Goal: Task Accomplishment & Management: Use online tool/utility

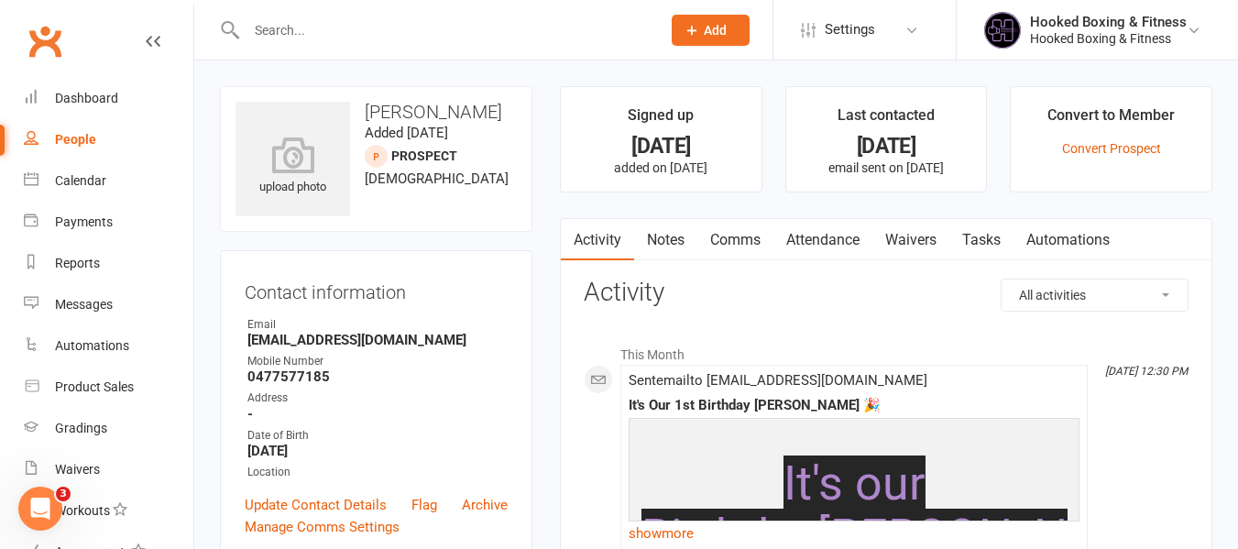
click at [467, 115] on h3 "[PERSON_NAME]" at bounding box center [376, 112] width 281 height 20
copy h3 "[PERSON_NAME]"
click at [435, 46] on div at bounding box center [434, 30] width 428 height 60
click at [454, 8] on div at bounding box center [434, 30] width 428 height 60
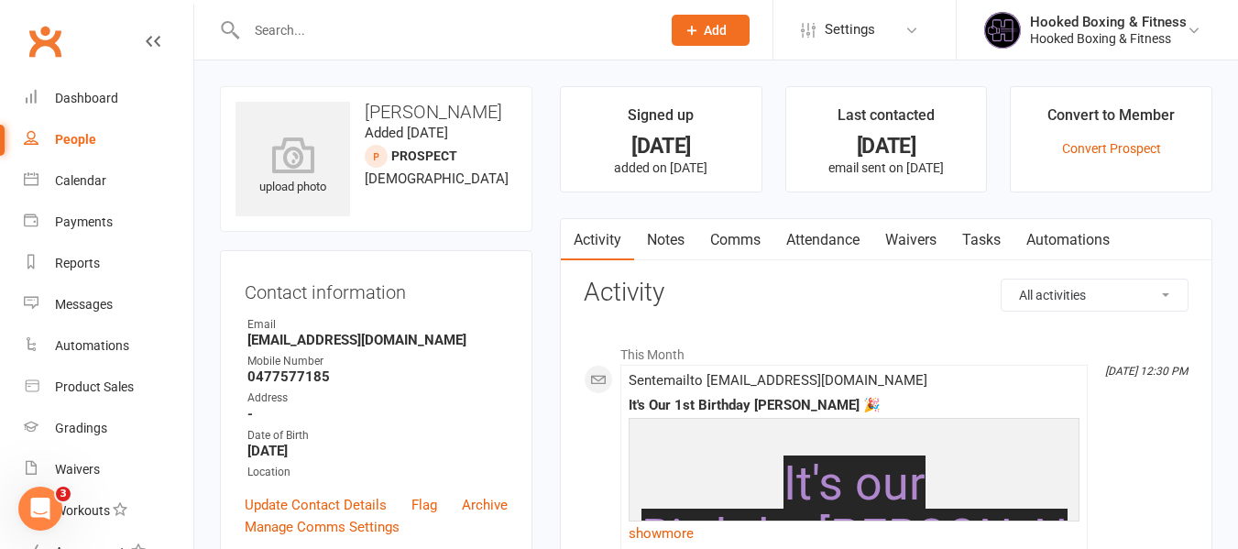
click at [447, 7] on div at bounding box center [434, 30] width 428 height 60
click at [447, 29] on input "text" at bounding box center [444, 30] width 407 height 26
paste input "[PERSON_NAME]"
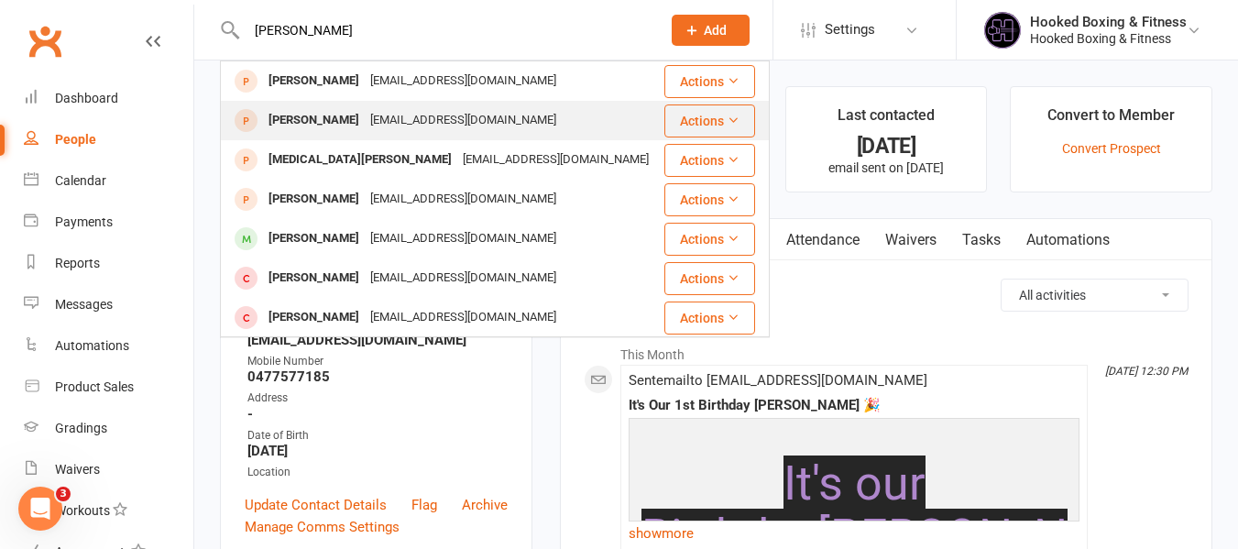
type input "[PERSON_NAME]"
click at [485, 134] on div "[EMAIL_ADDRESS][DOMAIN_NAME]" at bounding box center [463, 120] width 197 height 27
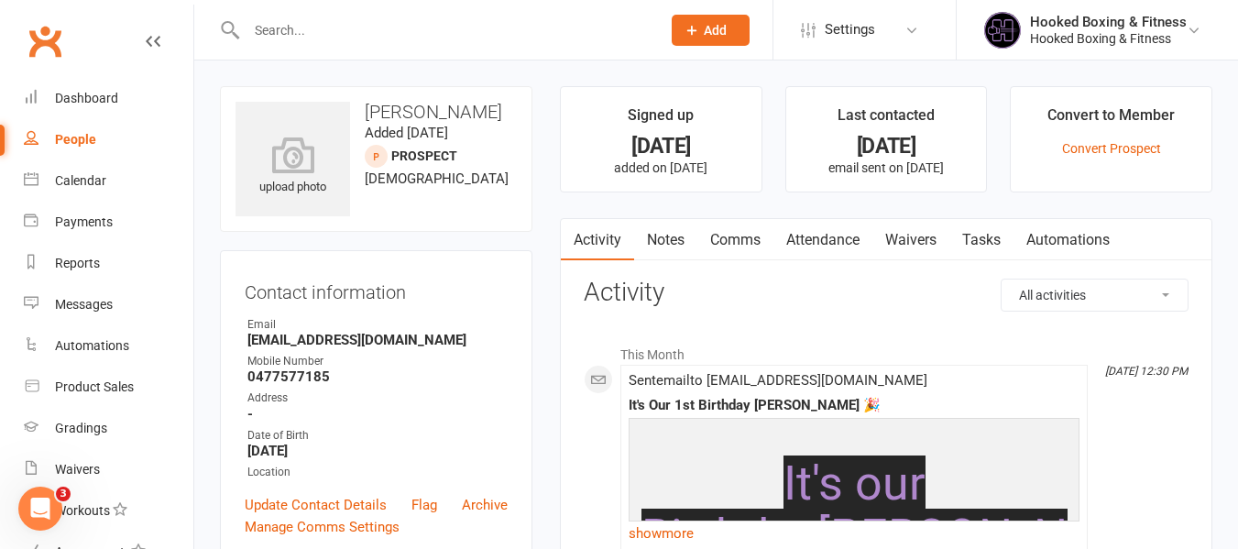
click at [446, 110] on h3 "[PERSON_NAME]" at bounding box center [376, 112] width 281 height 20
copy h3 "[PERSON_NAME]"
click at [491, 103] on h3 "[PERSON_NAME]" at bounding box center [376, 112] width 281 height 20
click at [456, 36] on input "text" at bounding box center [444, 30] width 407 height 26
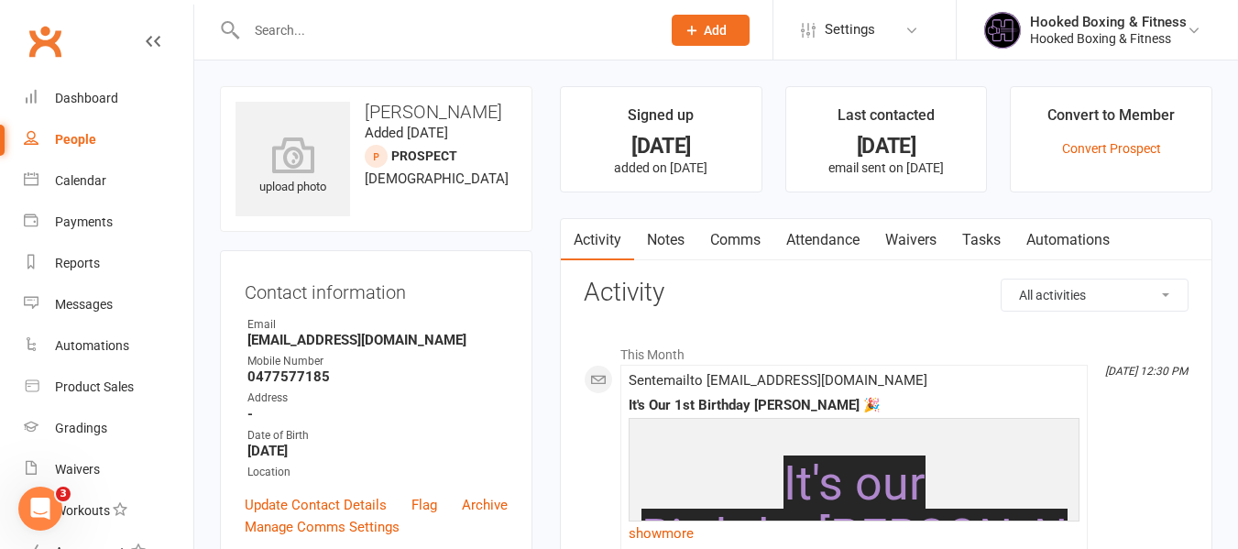
paste input "[PERSON_NAME]"
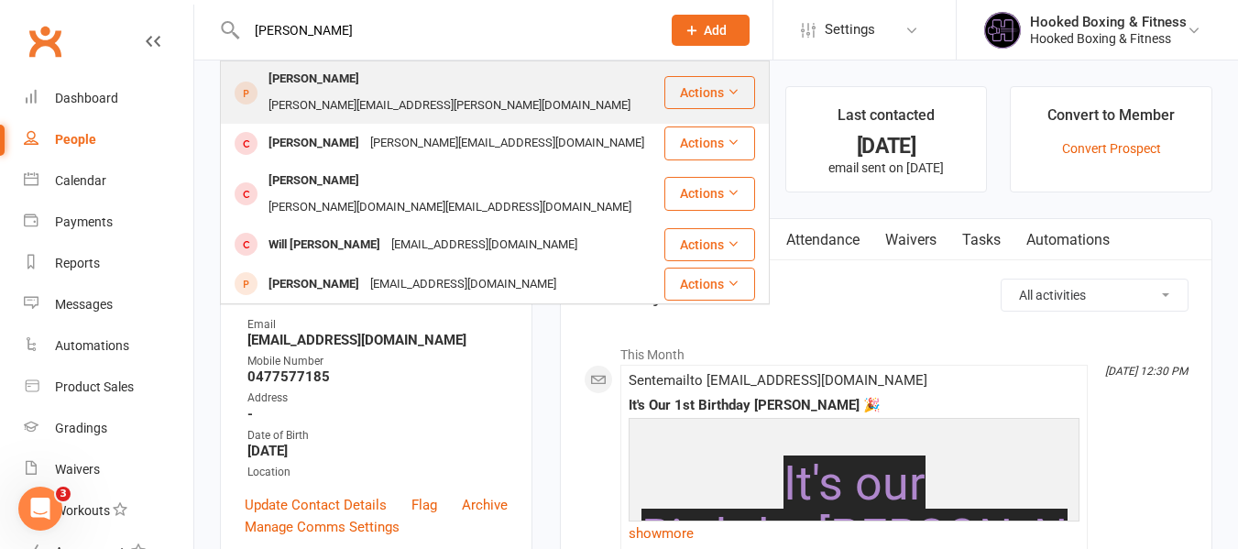
type input "[PERSON_NAME]"
click at [521, 76] on div "[PERSON_NAME] [PERSON_NAME][EMAIL_ADDRESS][PERSON_NAME][DOMAIN_NAME]" at bounding box center [442, 92] width 441 height 60
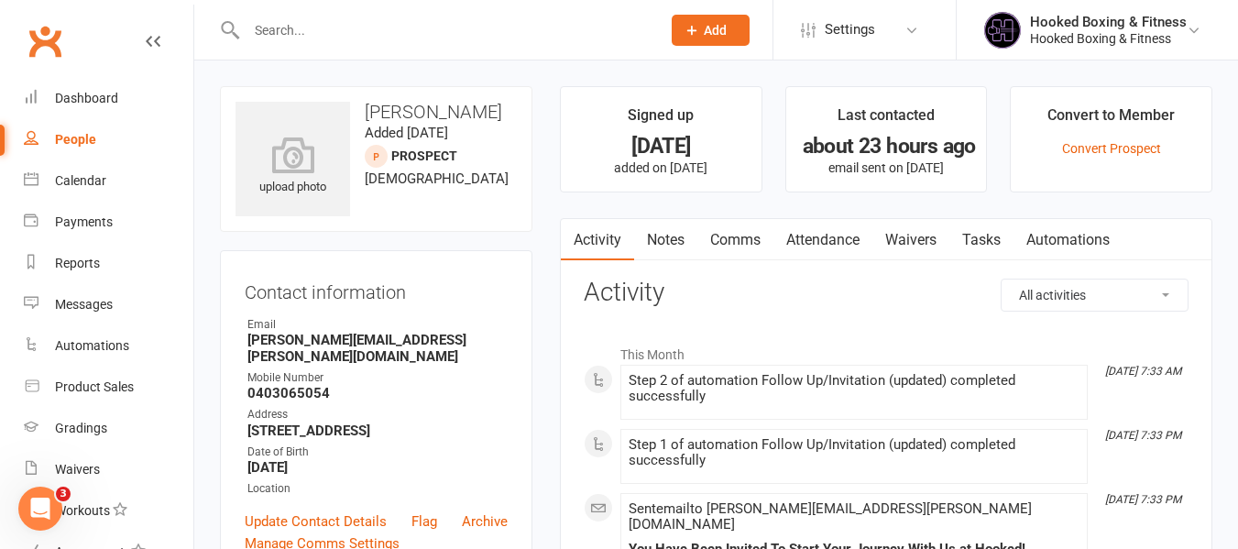
click at [694, 229] on link "Notes" at bounding box center [665, 240] width 63 height 42
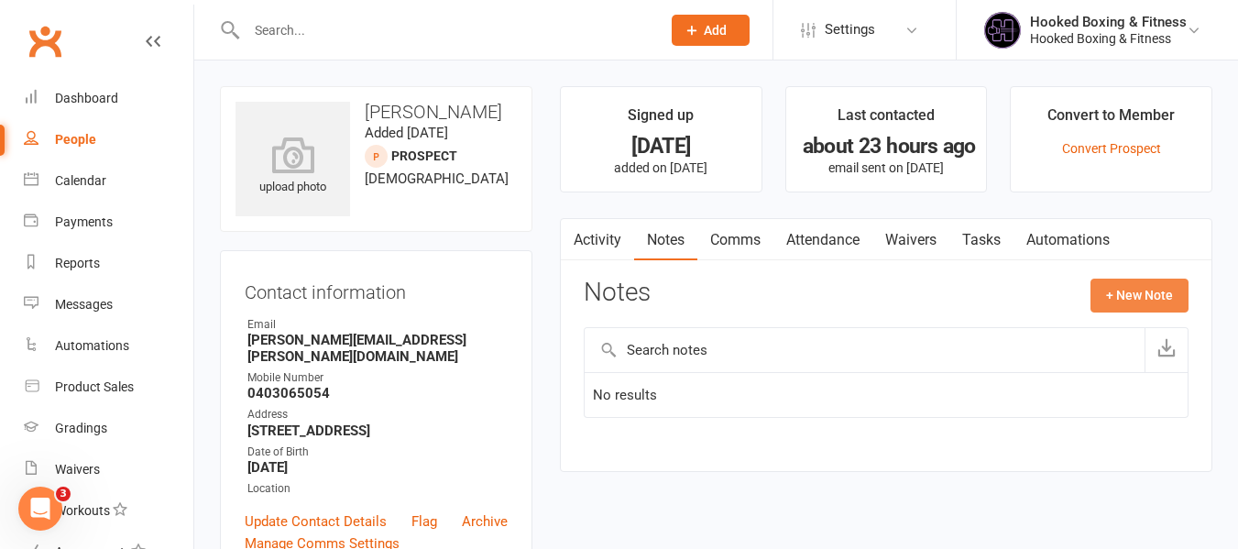
click at [1126, 284] on button "+ New Note" at bounding box center [1140, 295] width 98 height 33
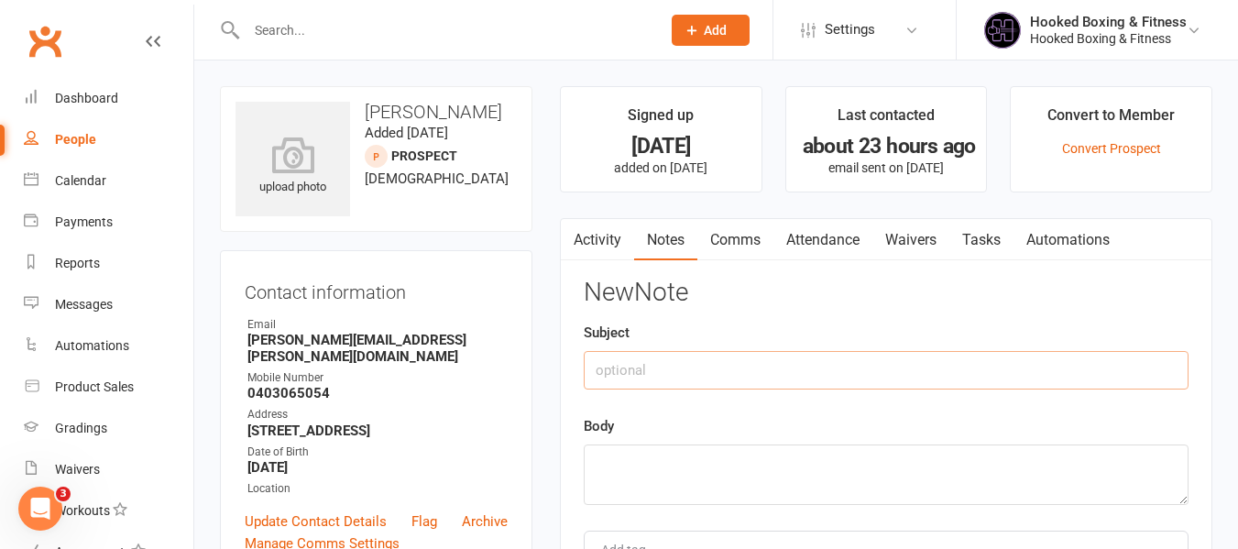
click at [720, 386] on input "text" at bounding box center [886, 370] width 605 height 38
type input "/"
type input "Follow Up:"
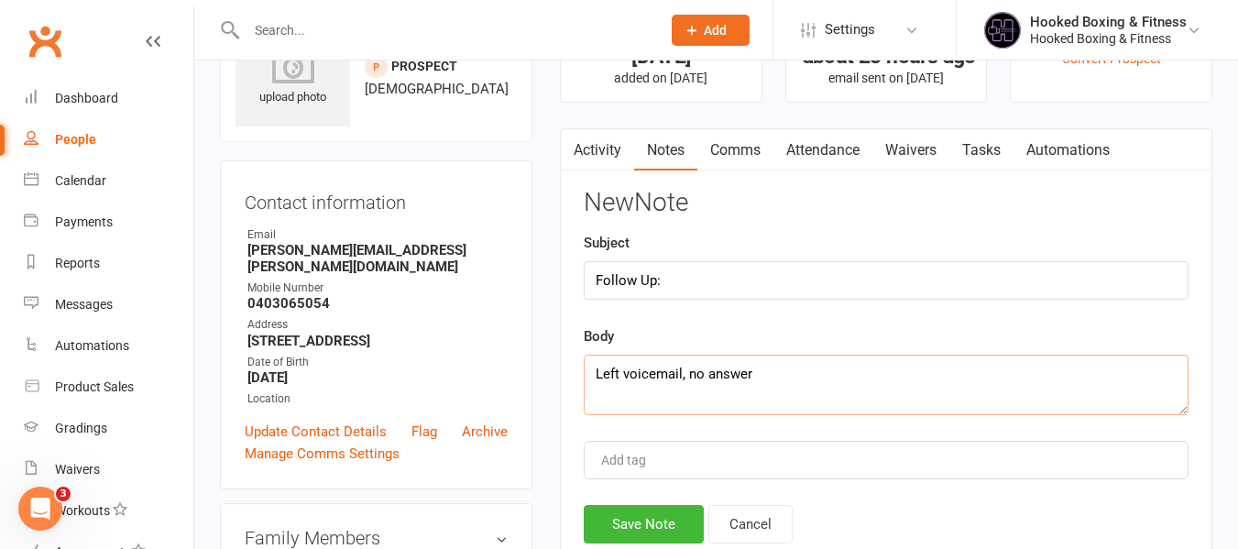
scroll to position [183, 0]
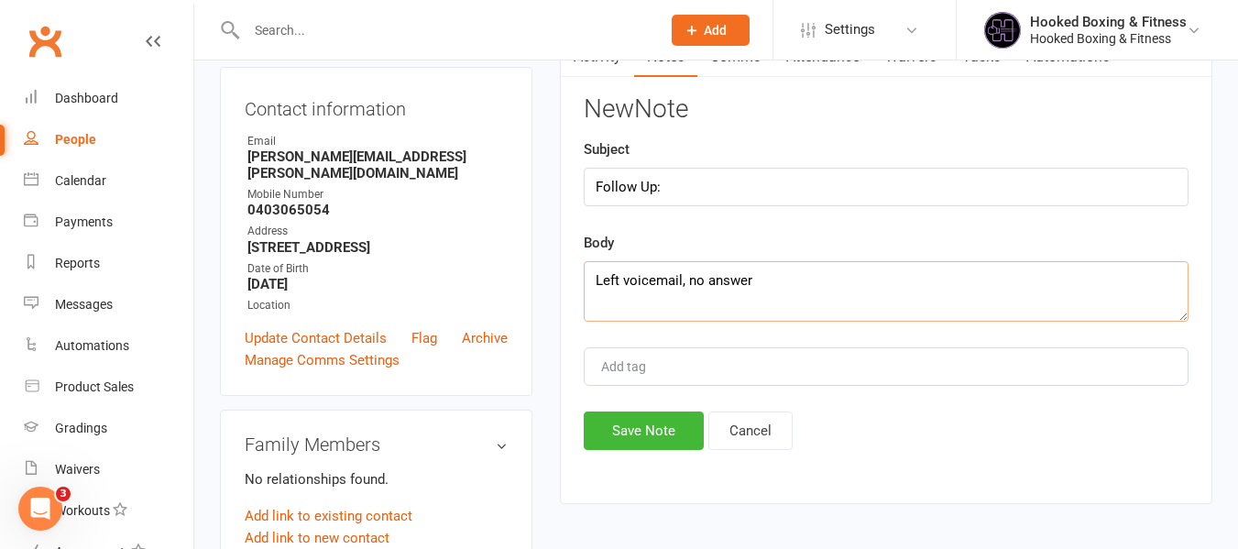
type textarea "Left voicemail, no answer"
click at [633, 438] on button "Save Note" at bounding box center [644, 431] width 120 height 38
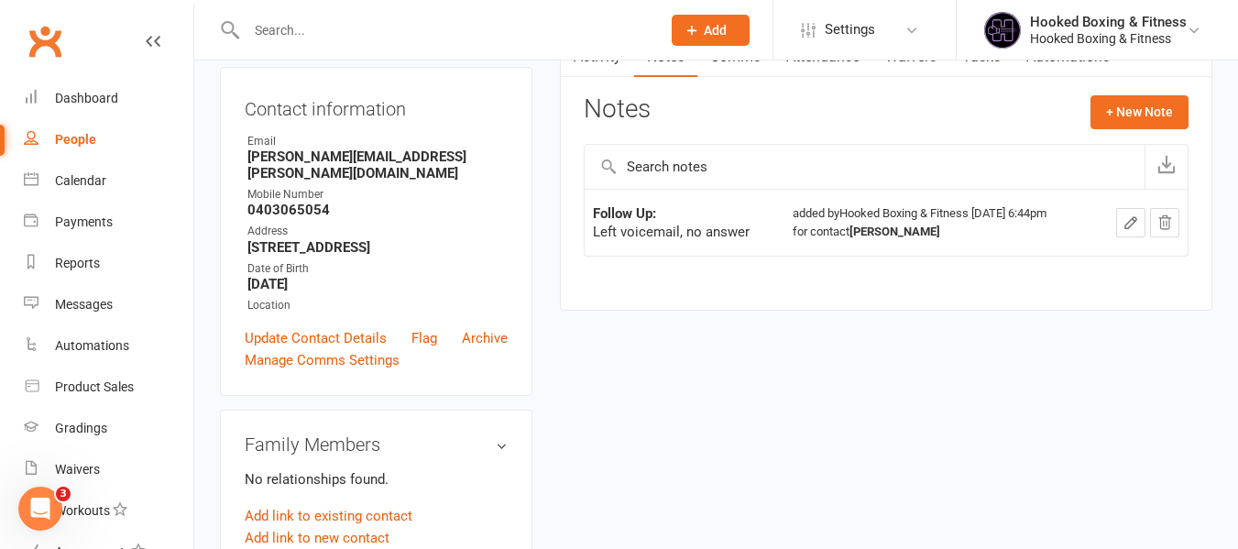
paste input "[PERSON_NAME]"
click at [401, 31] on input "text" at bounding box center [444, 30] width 407 height 26
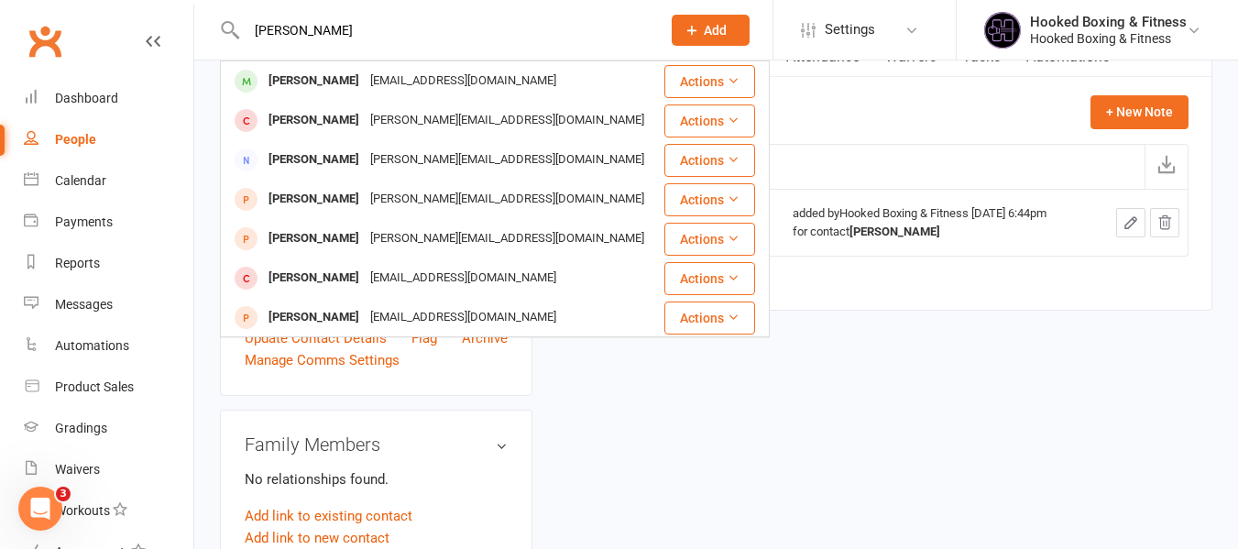
type input "[PERSON_NAME]"
click at [477, 90] on div "[EMAIL_ADDRESS][DOMAIN_NAME]" at bounding box center [463, 81] width 197 height 27
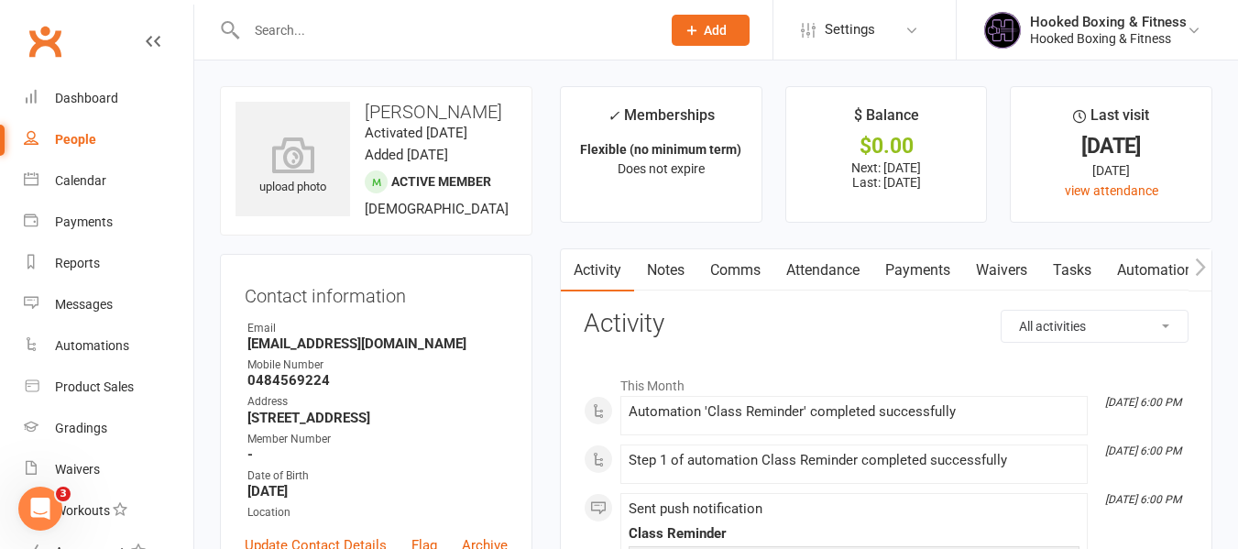
scroll to position [92, 0]
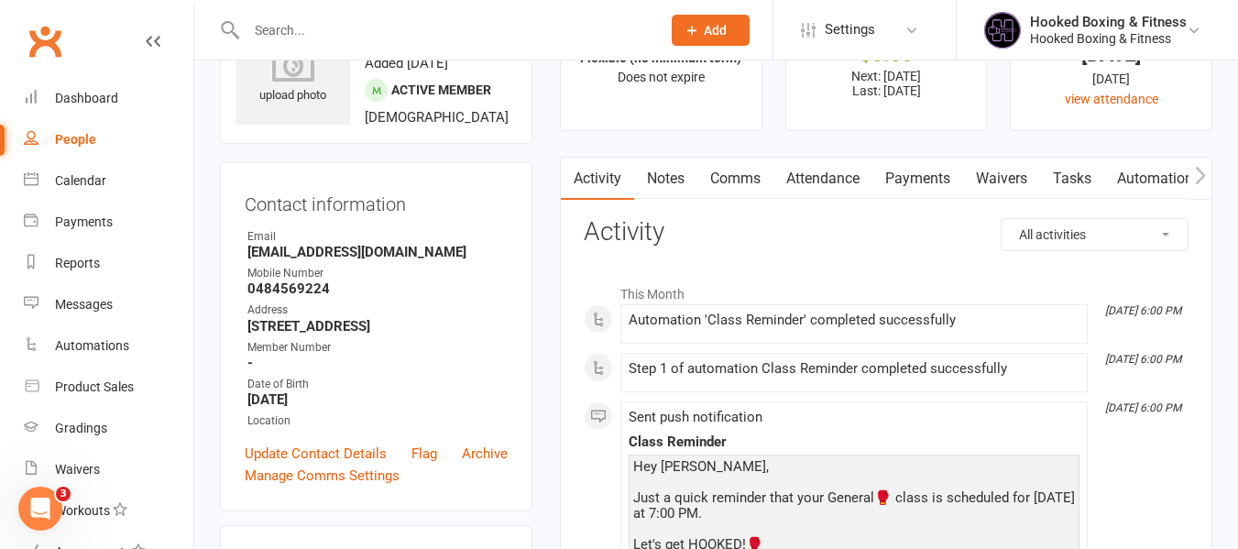
click at [881, 170] on link "Payments" at bounding box center [918, 179] width 91 height 42
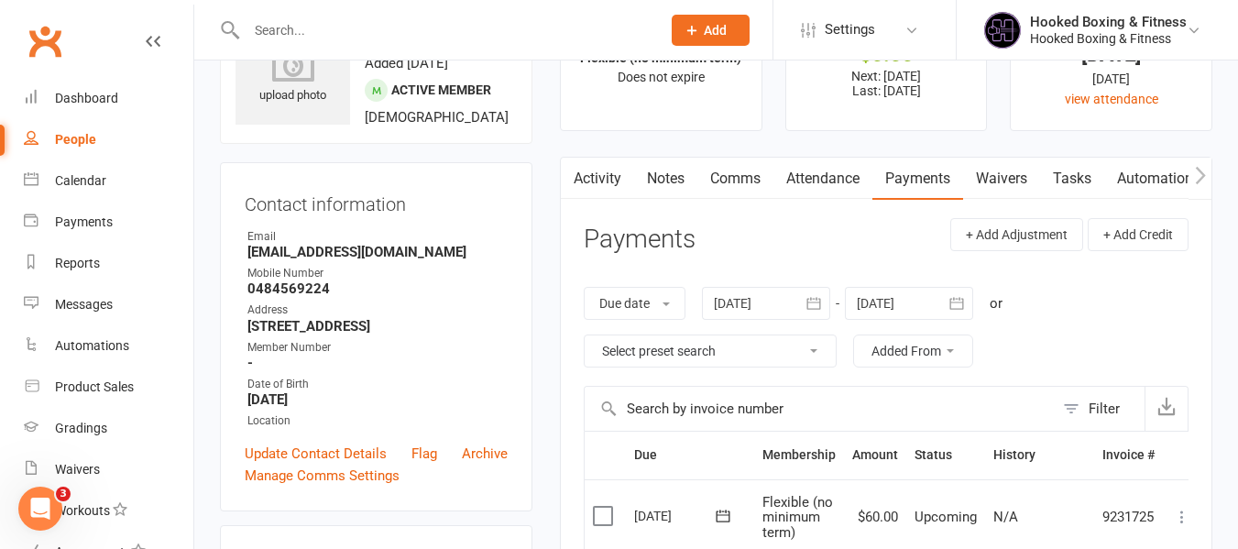
click at [846, 184] on link "Attendance" at bounding box center [823, 179] width 99 height 42
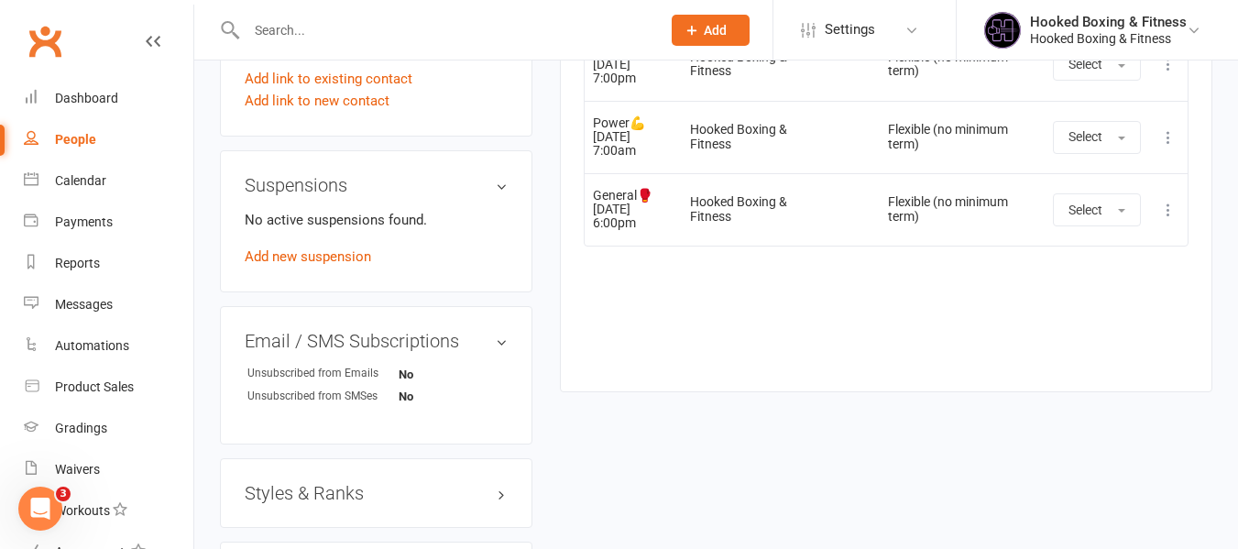
scroll to position [825, 0]
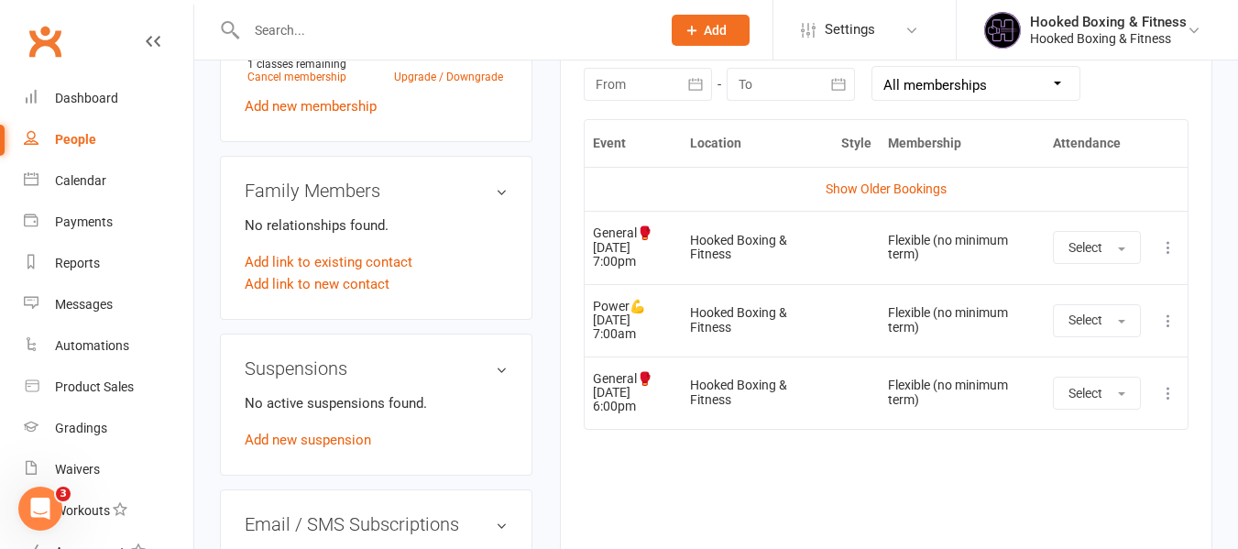
click at [417, 3] on div at bounding box center [434, 30] width 428 height 60
click at [431, 25] on input "text" at bounding box center [444, 30] width 407 height 26
paste input "[PERSON_NAME]"
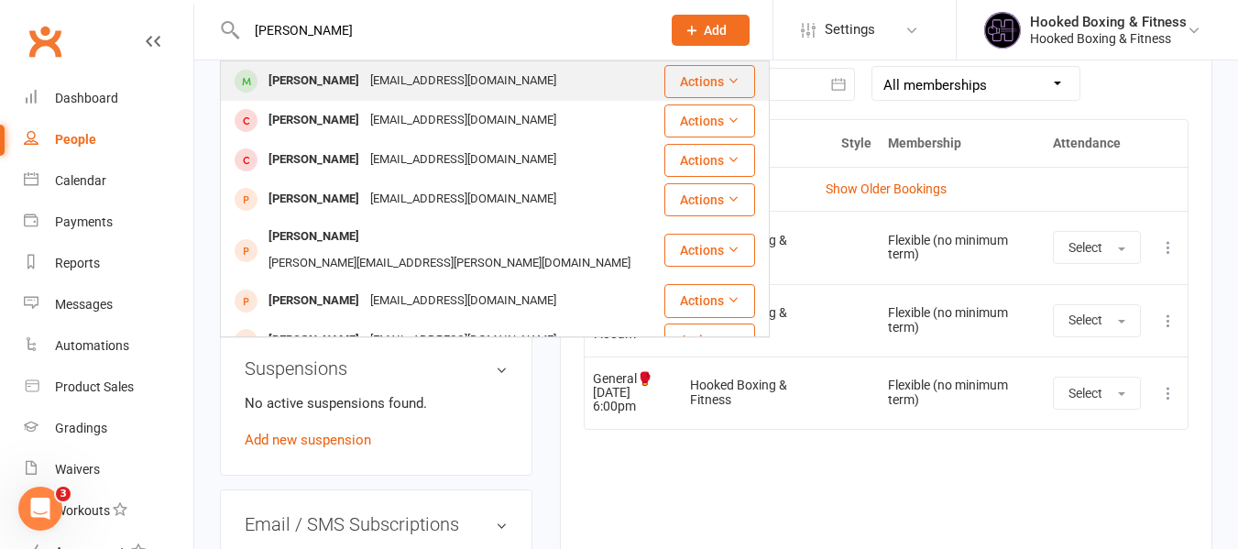
type input "[PERSON_NAME]"
click at [415, 67] on div "[PERSON_NAME] [EMAIL_ADDRESS][DOMAIN_NAME]" at bounding box center [442, 81] width 441 height 38
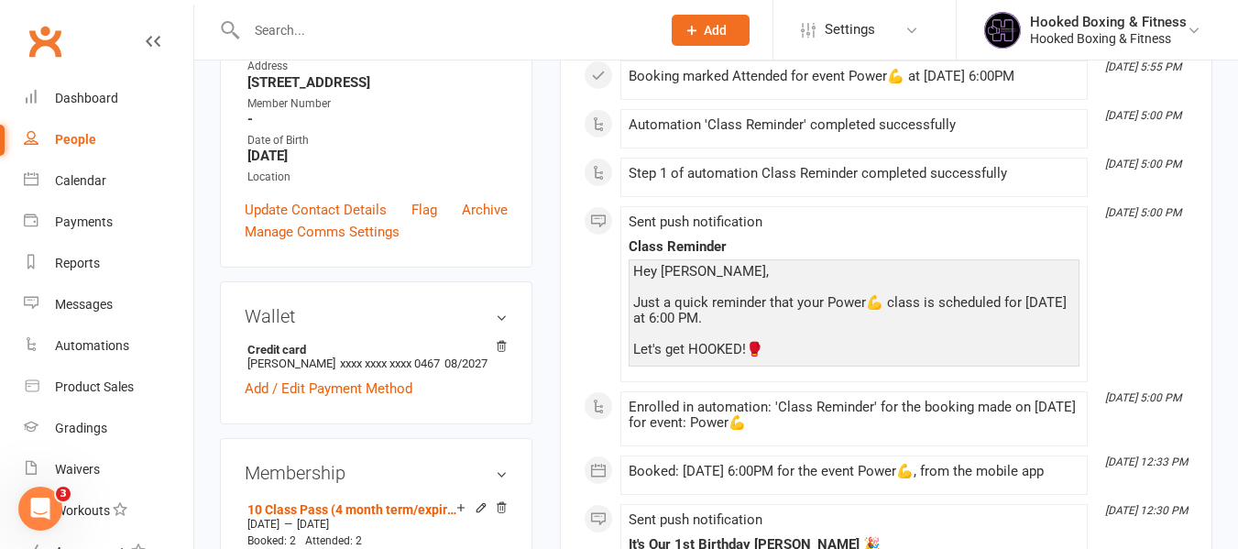
scroll to position [140, 0]
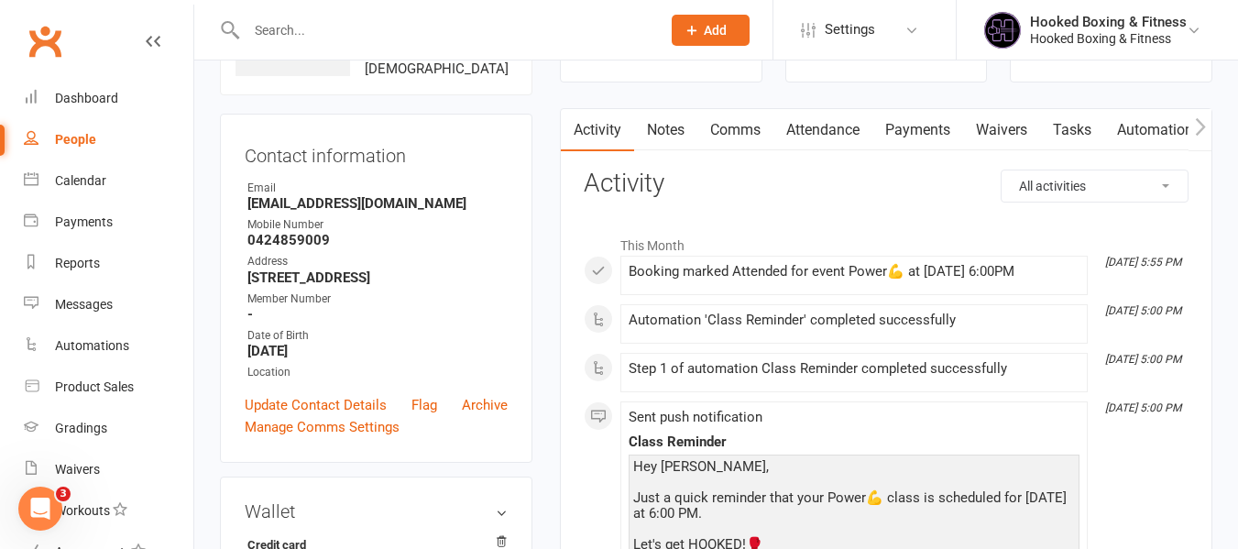
click at [670, 144] on link "Notes" at bounding box center [665, 130] width 63 height 42
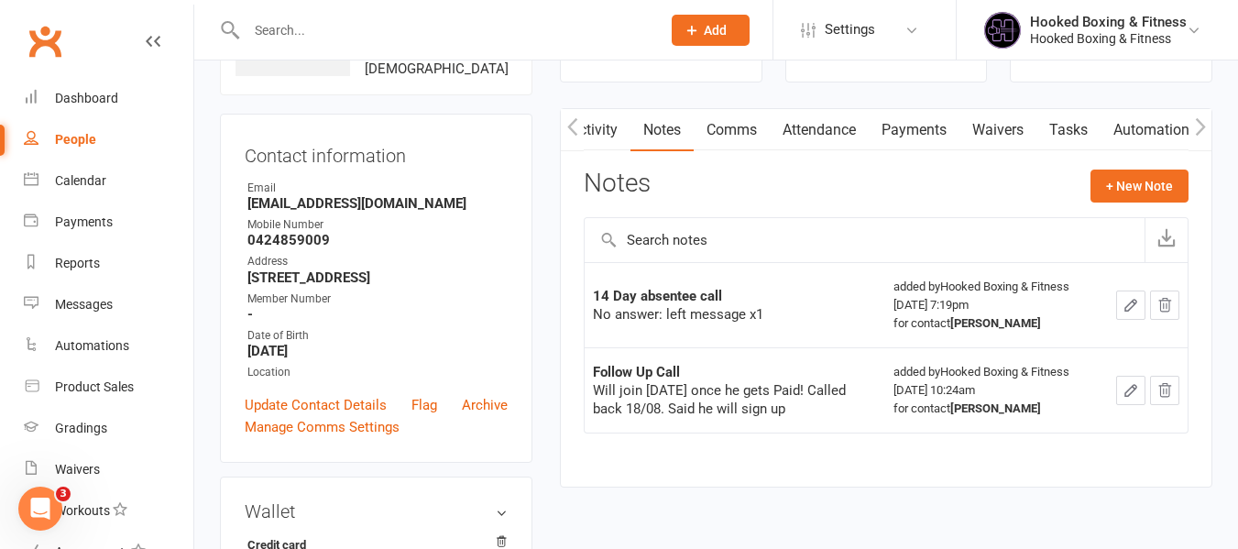
click at [1128, 312] on icon "button" at bounding box center [1131, 305] width 16 height 16
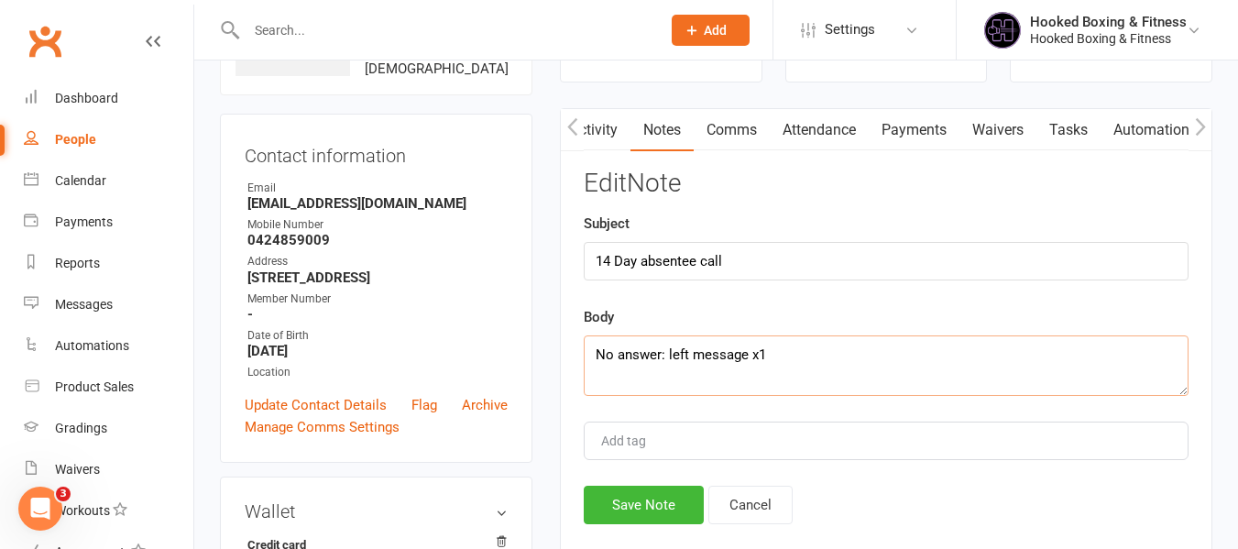
click at [764, 363] on textarea "No answer: left message x1" at bounding box center [886, 365] width 605 height 60
type textarea "No answer: left message x2"
click at [659, 511] on button "Save Note" at bounding box center [644, 505] width 120 height 38
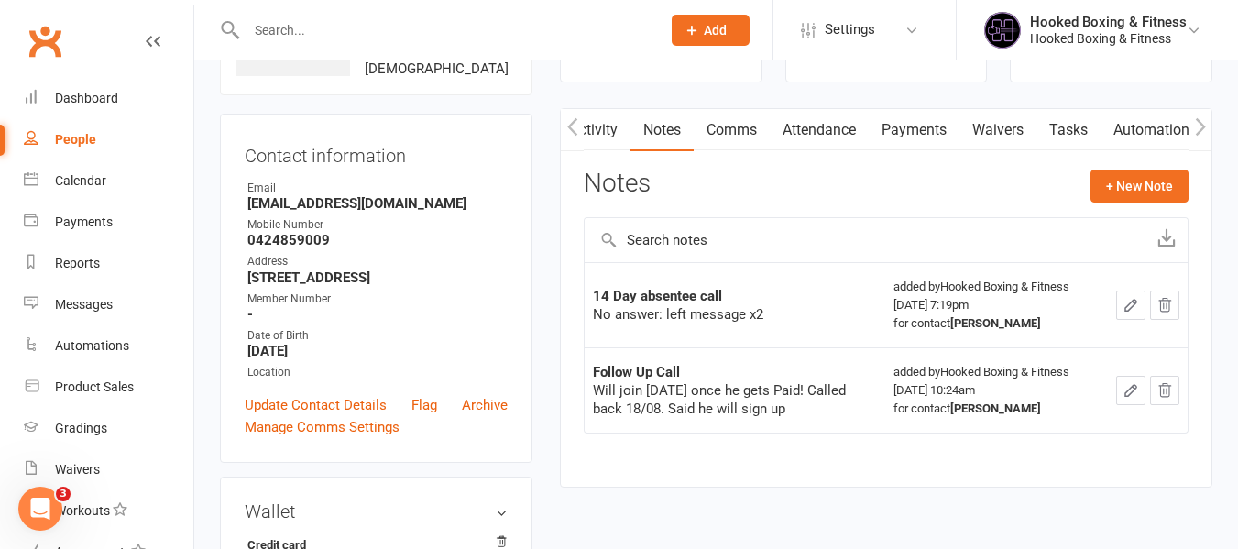
click at [356, 26] on input "text" at bounding box center [444, 30] width 407 height 26
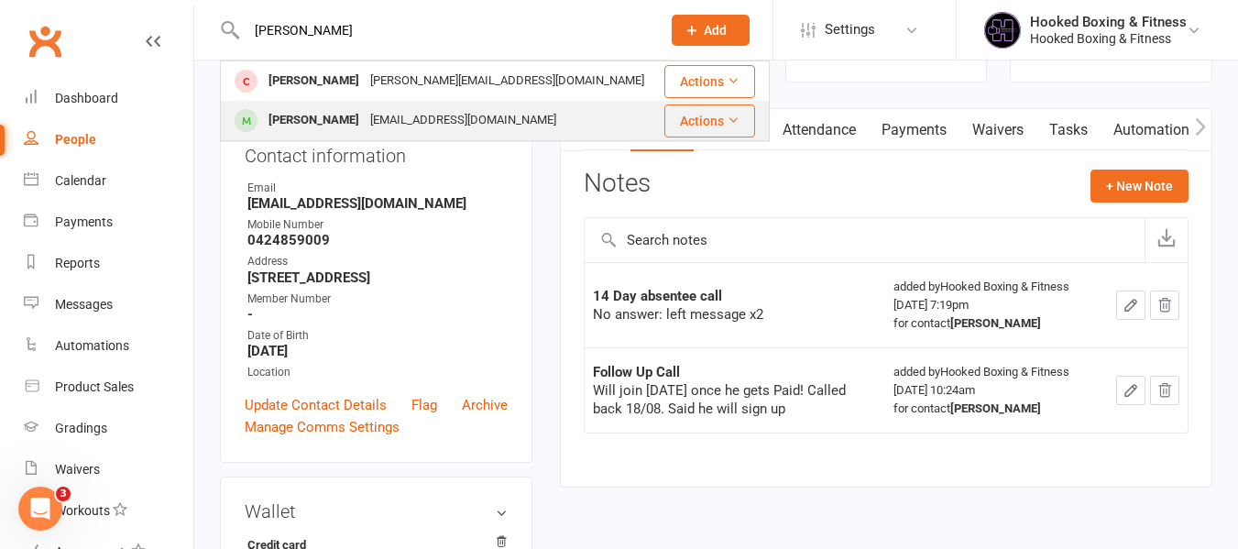
type input "[PERSON_NAME]"
click at [379, 103] on div "[PERSON_NAME] [EMAIL_ADDRESS][DOMAIN_NAME]" at bounding box center [442, 121] width 440 height 38
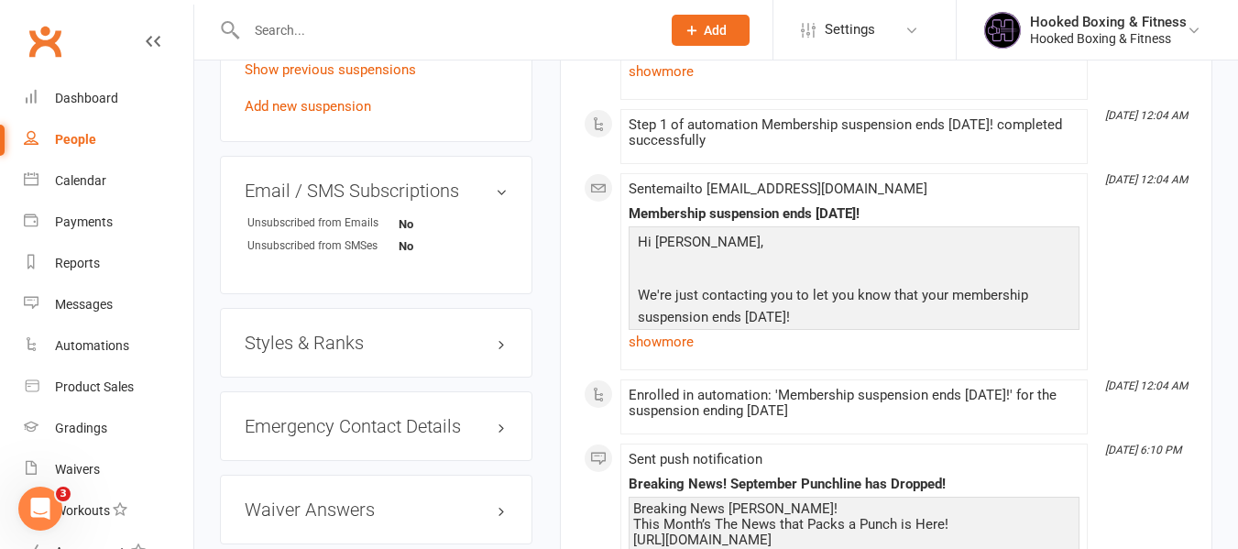
scroll to position [1202, 0]
click at [379, 46] on div at bounding box center [434, 30] width 428 height 60
click at [393, 35] on input "text" at bounding box center [444, 30] width 407 height 26
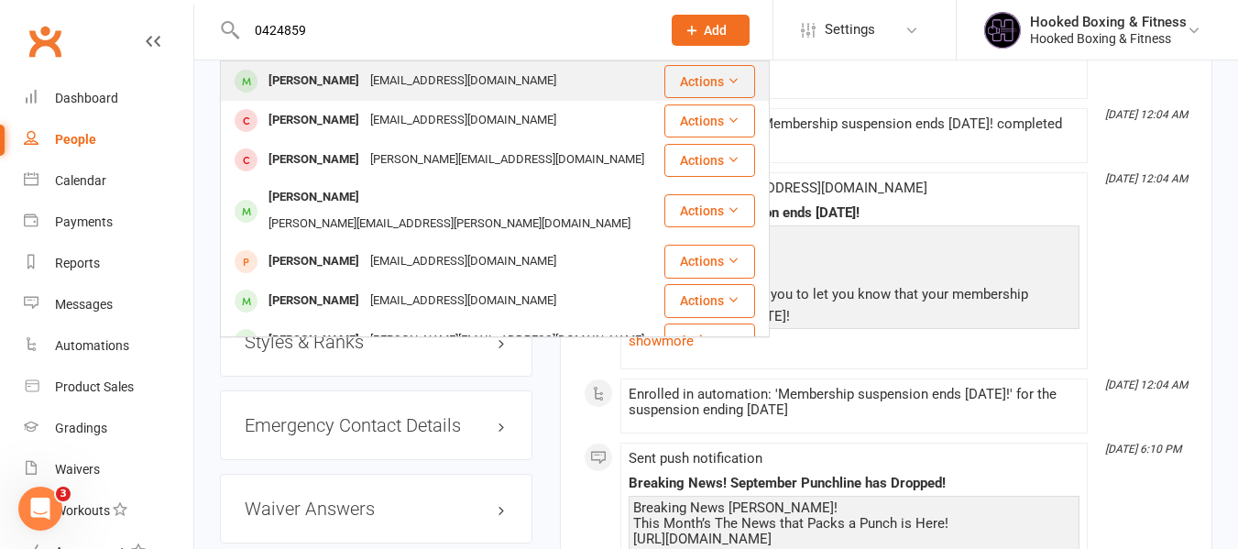
type input "0424859"
click at [419, 81] on div "[EMAIL_ADDRESS][DOMAIN_NAME]" at bounding box center [463, 81] width 197 height 27
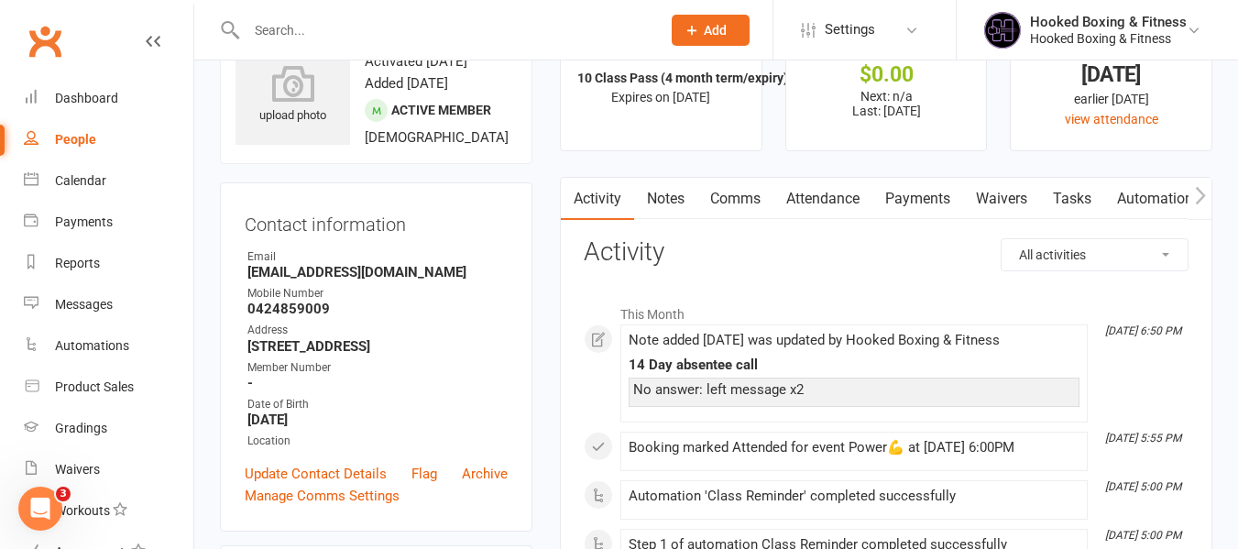
scroll to position [183, 0]
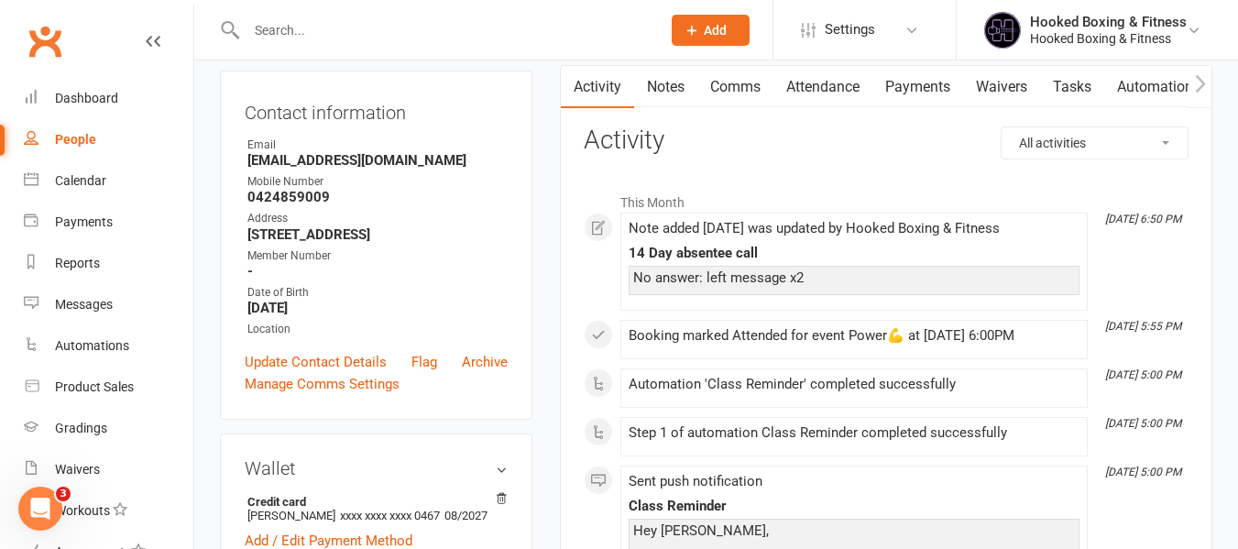
click at [823, 93] on link "Attendance" at bounding box center [823, 87] width 99 height 42
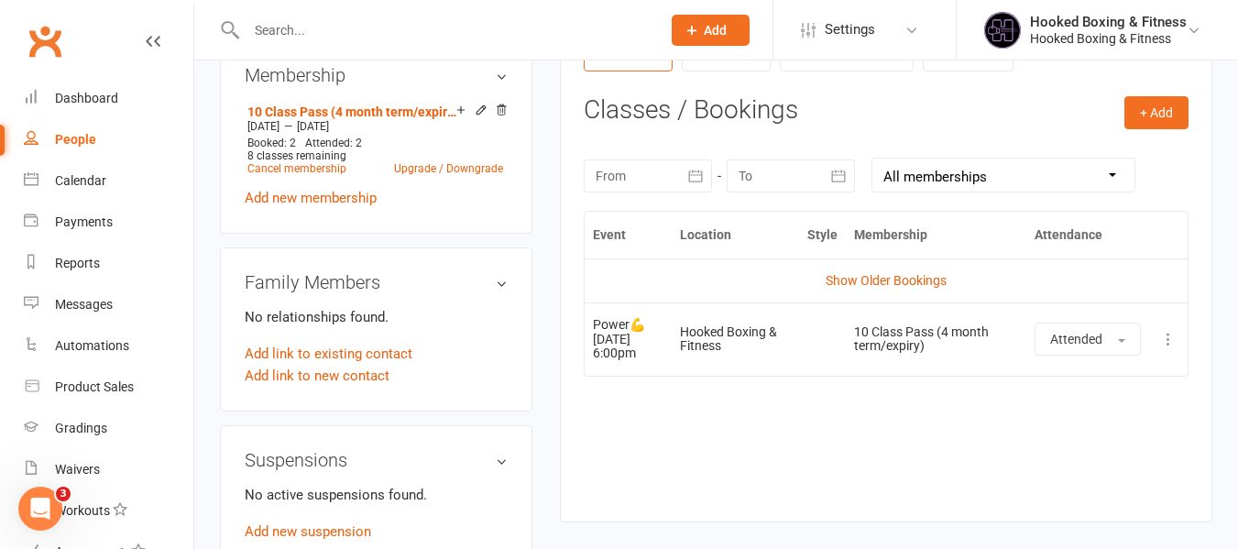
scroll to position [642, 0]
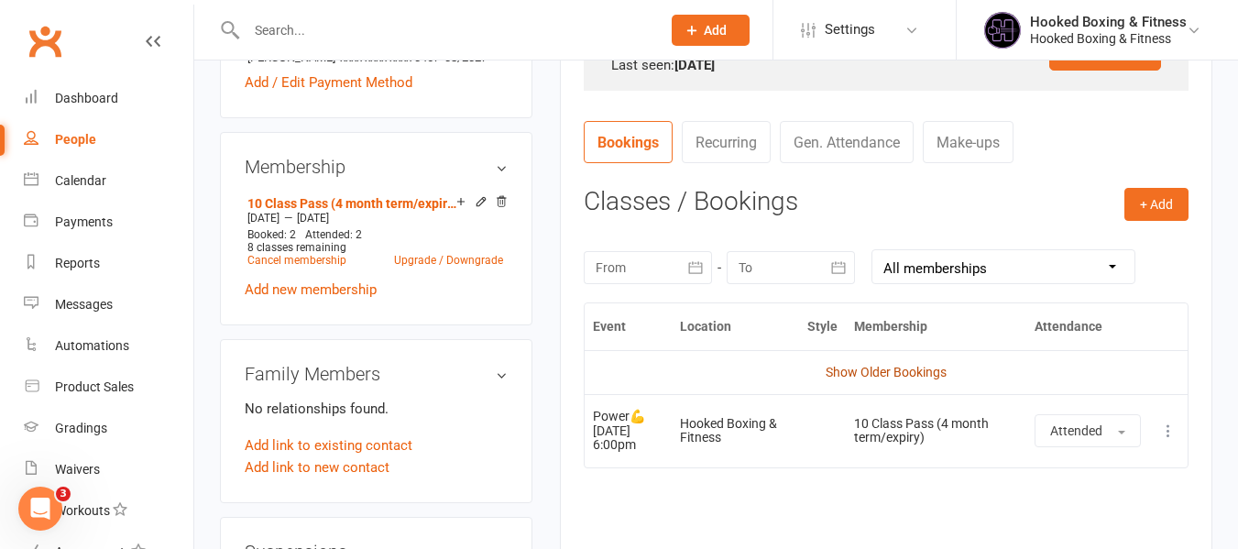
click at [929, 372] on link "Show Older Bookings" at bounding box center [886, 372] width 121 height 15
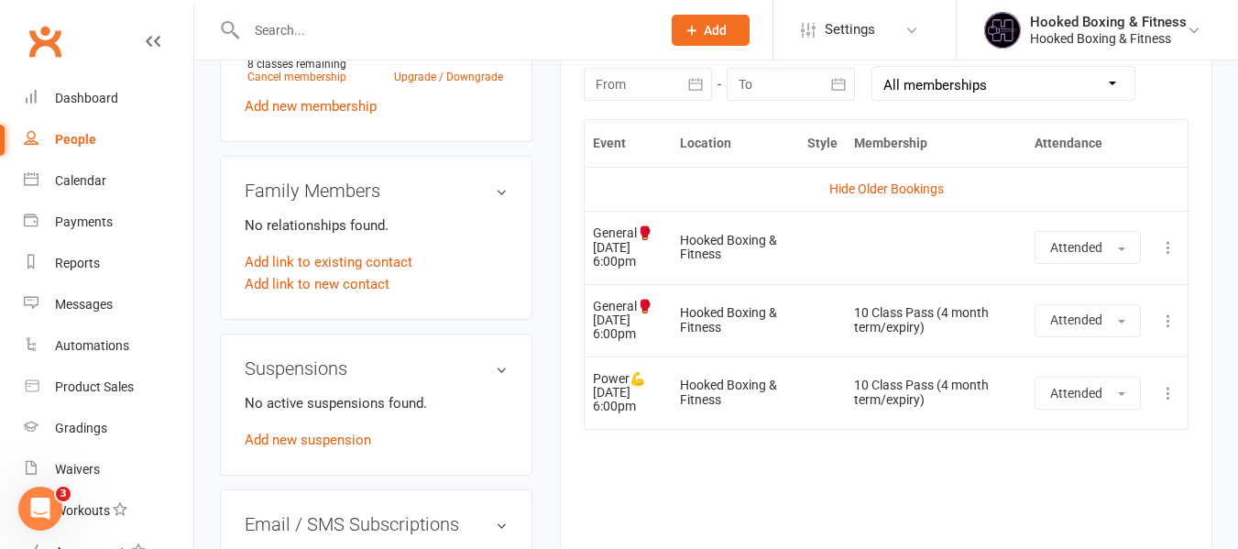
scroll to position [1305, 0]
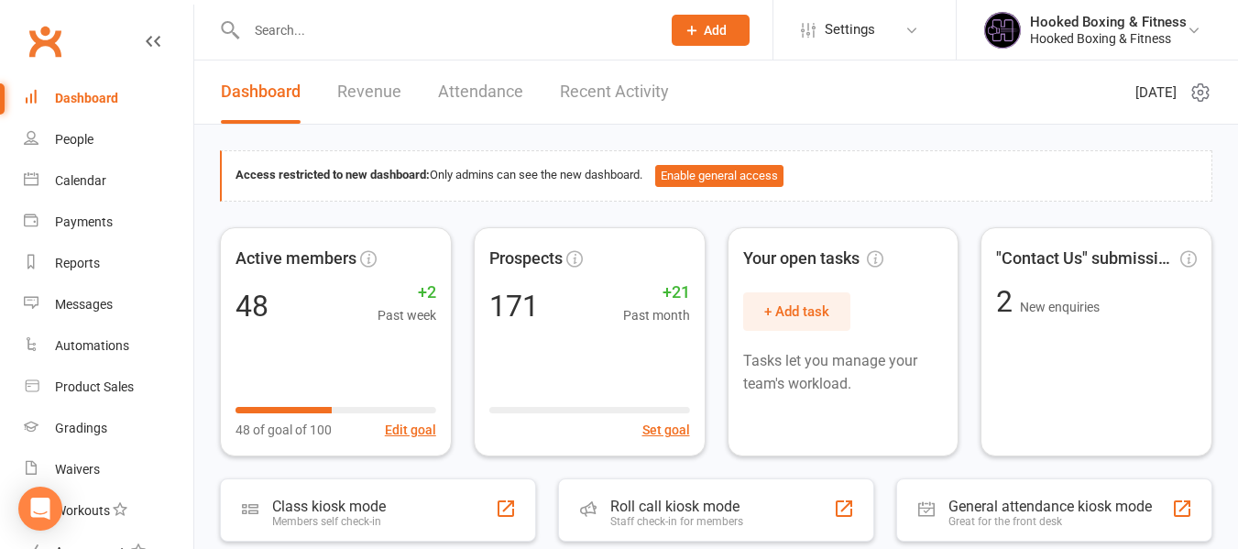
click at [532, 13] on div at bounding box center [434, 30] width 428 height 60
click at [531, 13] on div at bounding box center [434, 30] width 428 height 60
click at [531, 38] on input "text" at bounding box center [444, 30] width 407 height 26
paste input "[PERSON_NAME]"
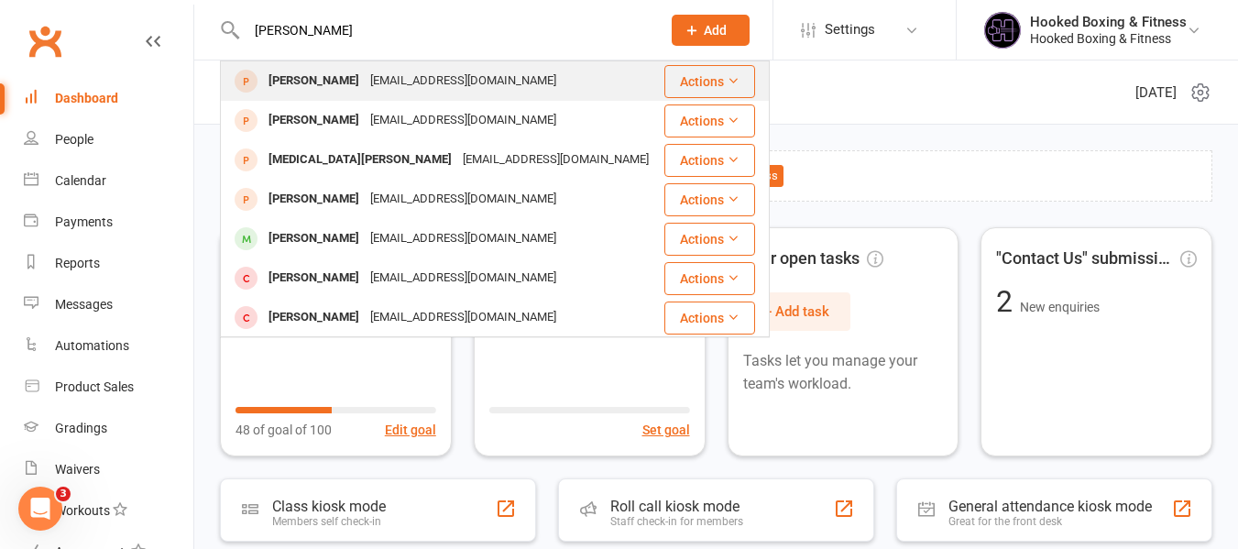
type input "[PERSON_NAME]"
click at [526, 81] on div "[PERSON_NAME] [EMAIL_ADDRESS][DOMAIN_NAME]" at bounding box center [442, 81] width 441 height 38
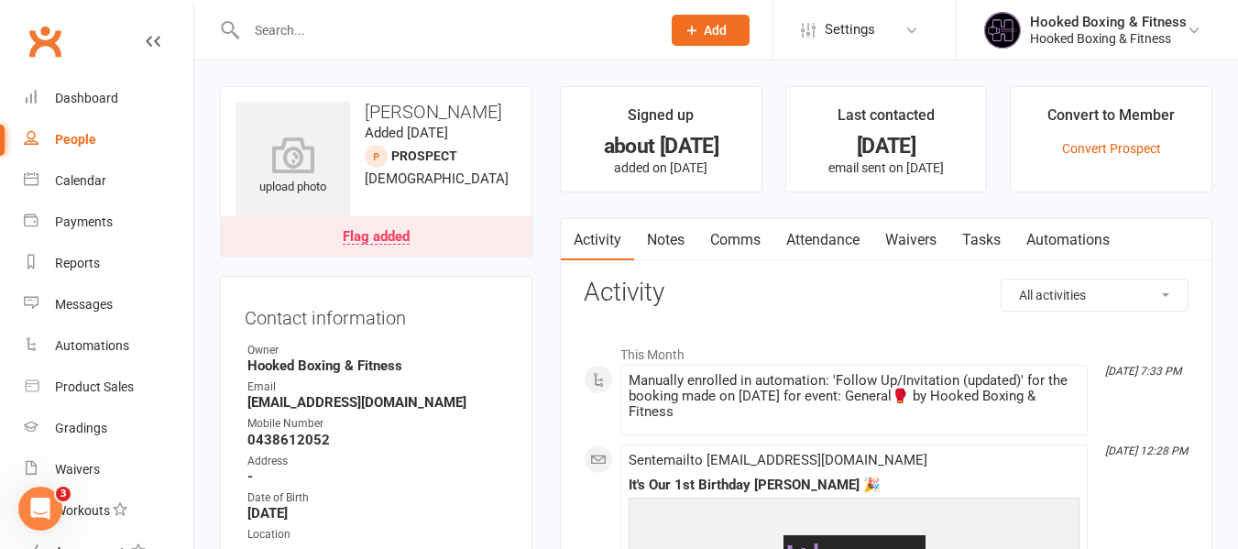
click at [675, 233] on link "Notes" at bounding box center [665, 240] width 63 height 42
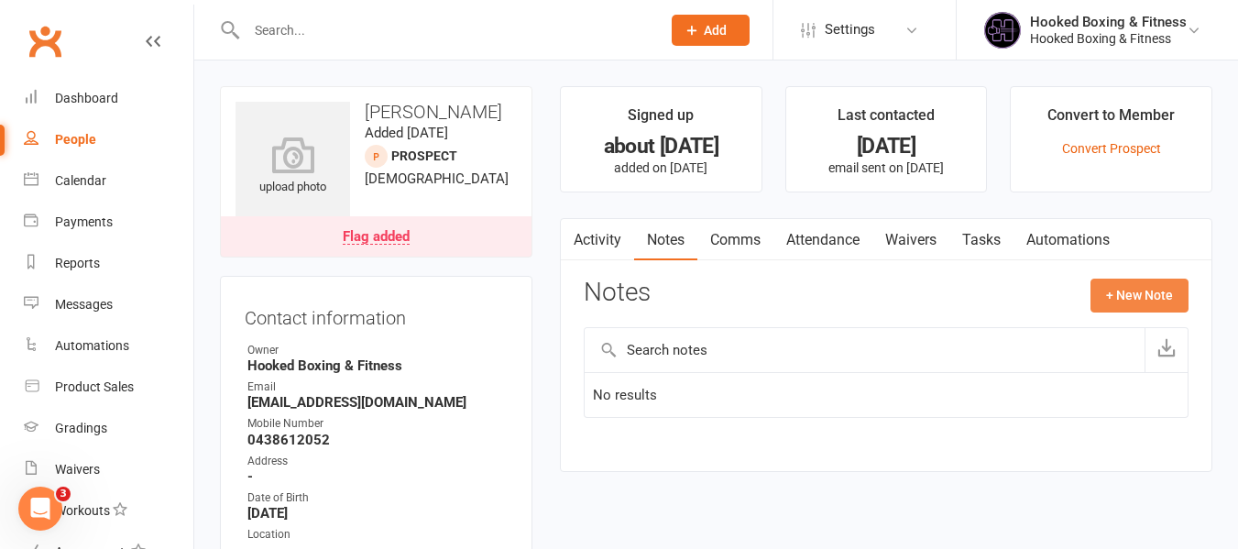
click at [1101, 286] on button "+ New Note" at bounding box center [1140, 295] width 98 height 33
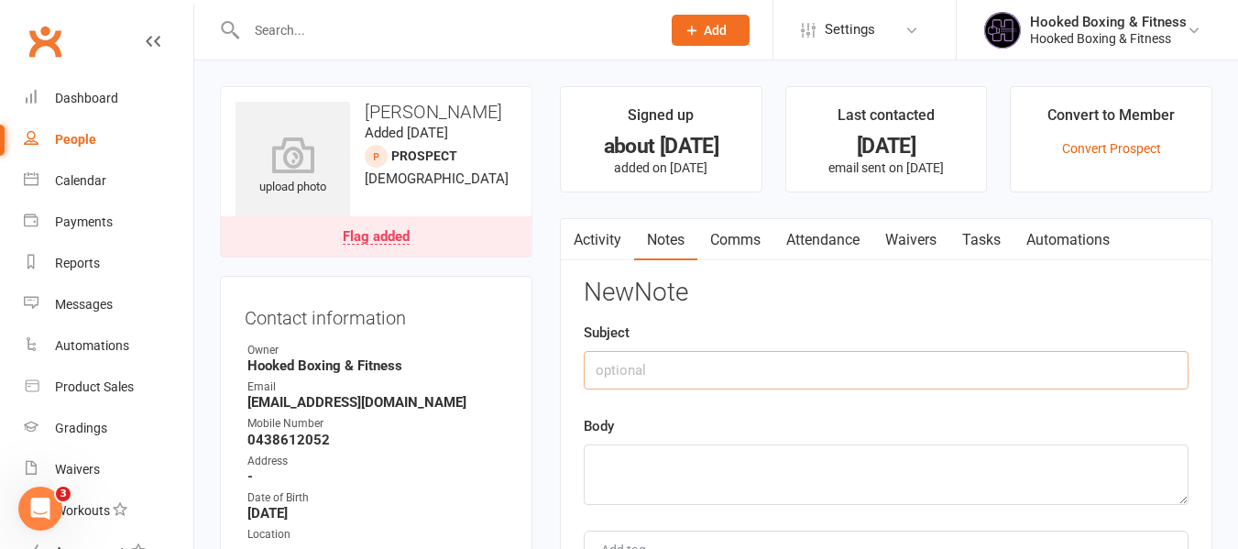
click at [648, 381] on input "text" at bounding box center [886, 370] width 605 height 38
type input "Follow Up"
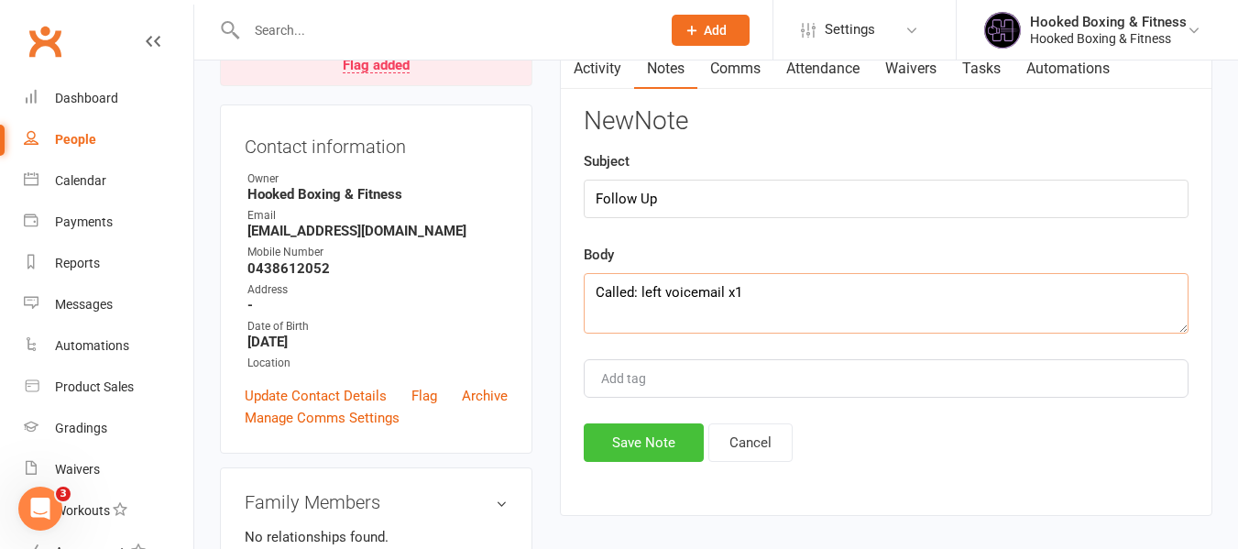
scroll to position [183, 0]
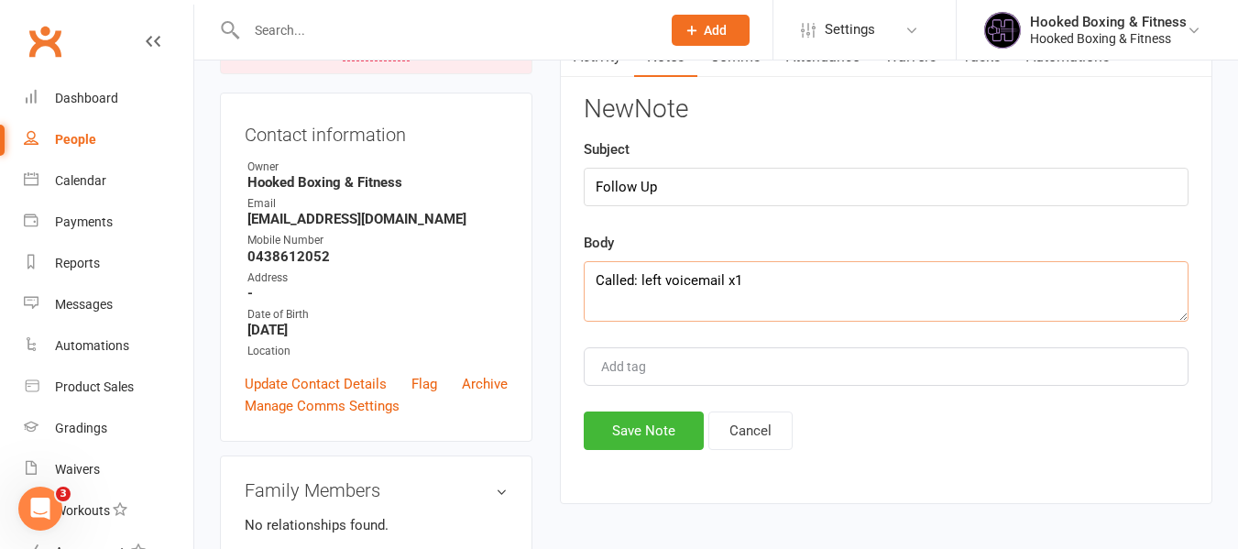
type textarea "Called: left voicemail x1"
click at [640, 439] on button "Save Note" at bounding box center [644, 431] width 120 height 38
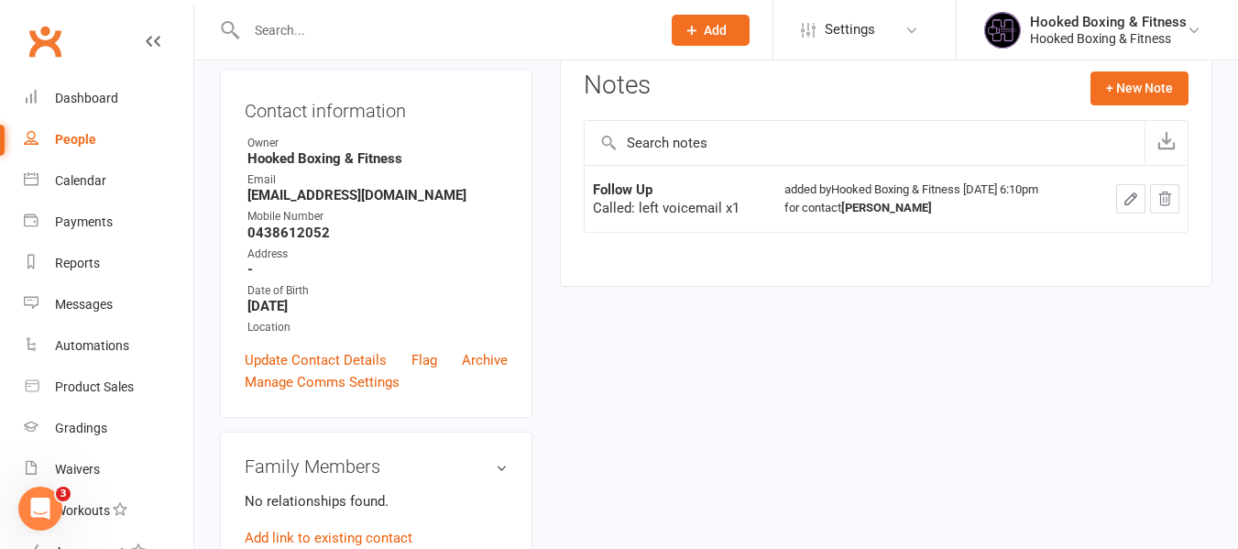
scroll to position [0, 0]
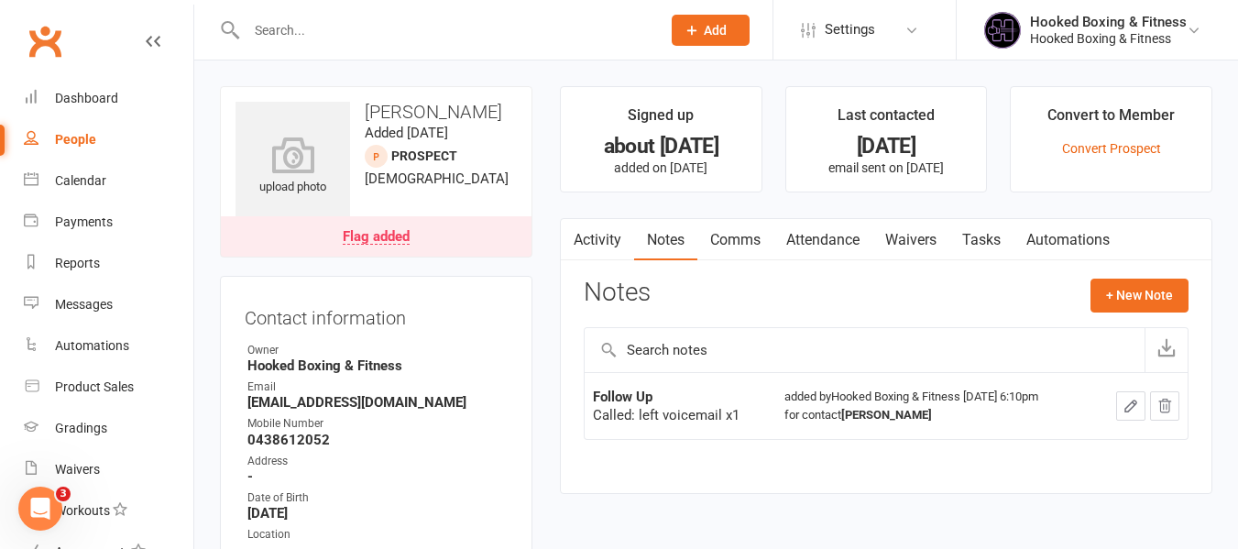
click at [475, 109] on h3 "[PERSON_NAME]" at bounding box center [376, 112] width 281 height 20
click at [476, 105] on h3 "[PERSON_NAME]" at bounding box center [376, 112] width 281 height 20
copy h3 "[PERSON_NAME]"
click at [521, 38] on input "text" at bounding box center [444, 30] width 407 height 26
paste input "[PERSON_NAME]"
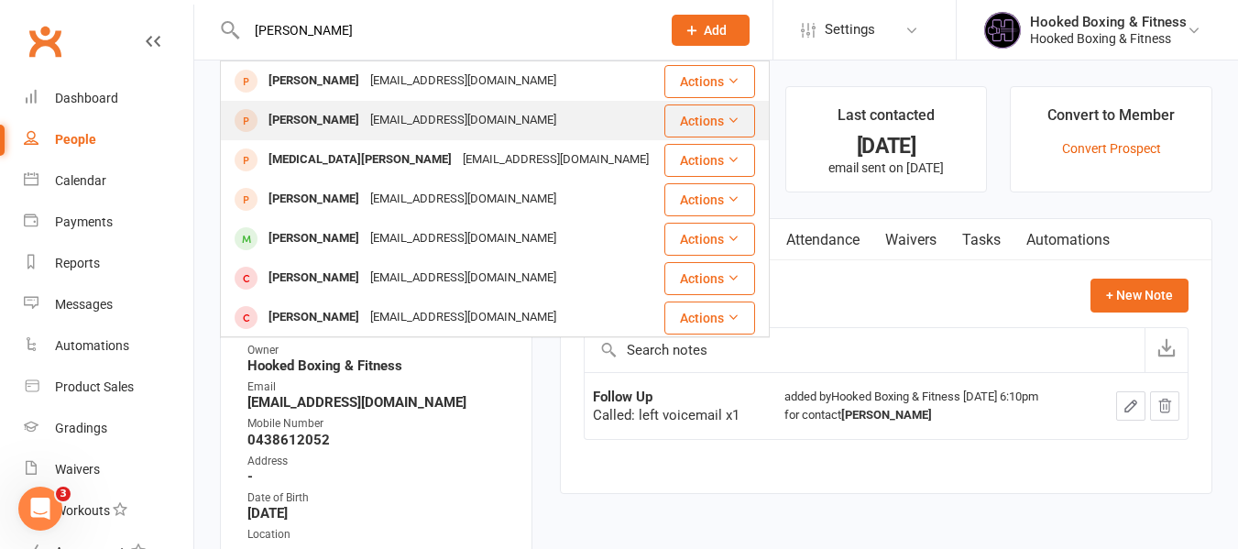
type input "[PERSON_NAME]"
click at [503, 130] on div "Luca Callegari lucac2010@icloud.com" at bounding box center [442, 121] width 441 height 38
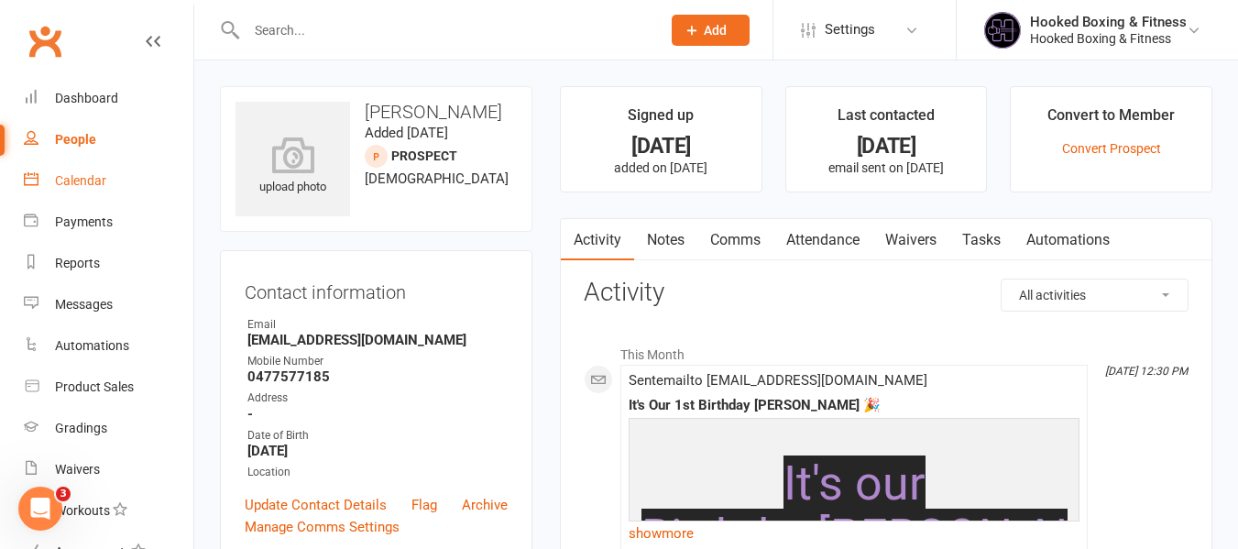
click at [93, 168] on link "Calendar" at bounding box center [109, 180] width 170 height 41
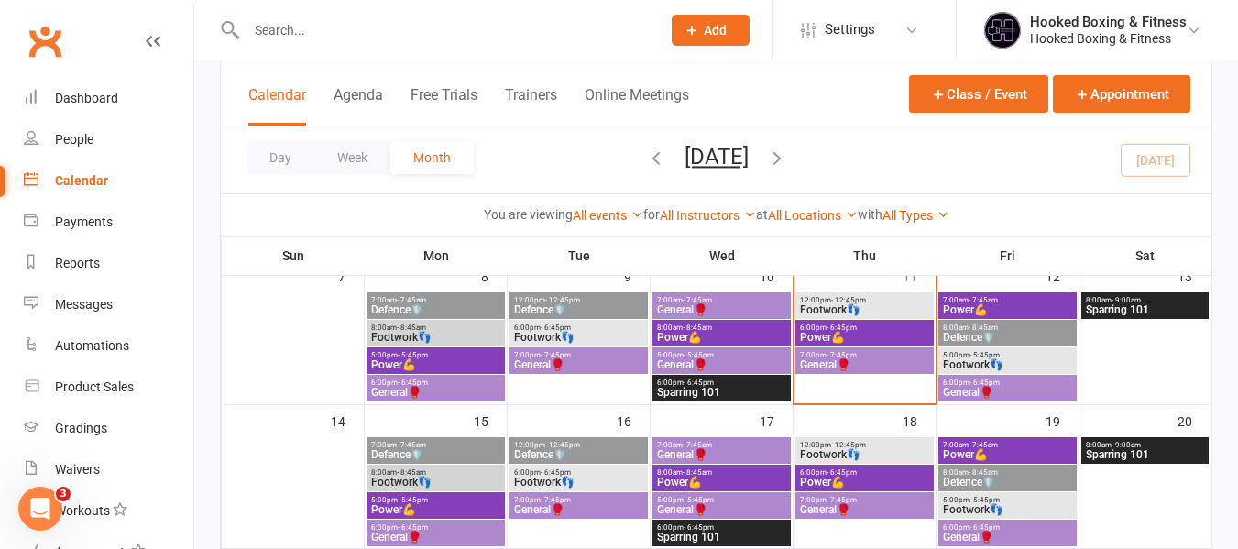
scroll to position [275, 0]
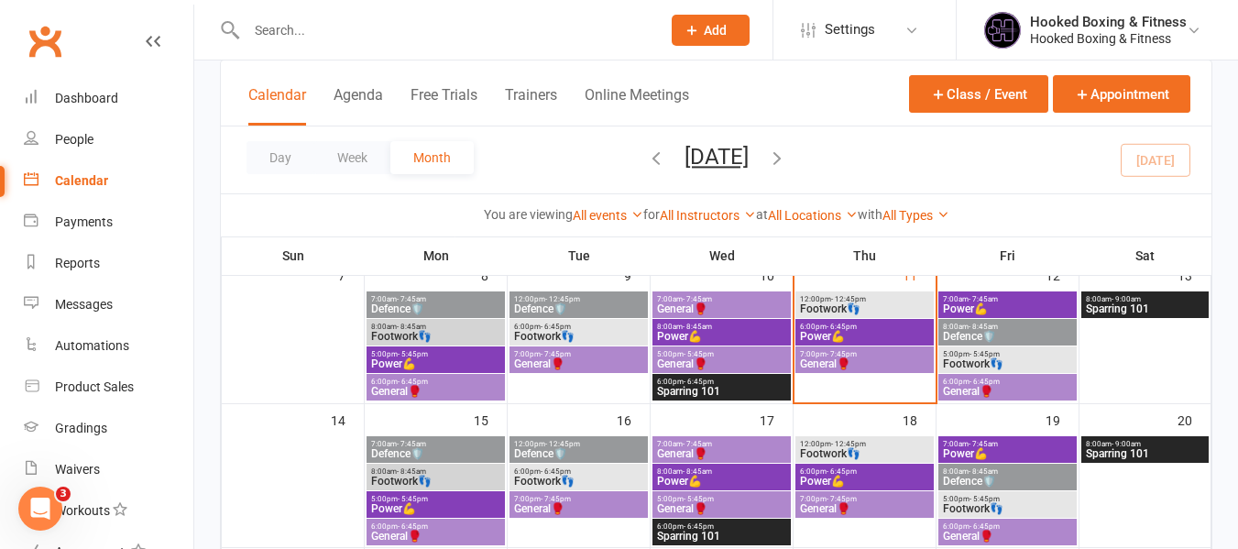
click at [858, 360] on span "General🥊" at bounding box center [864, 363] width 131 height 11
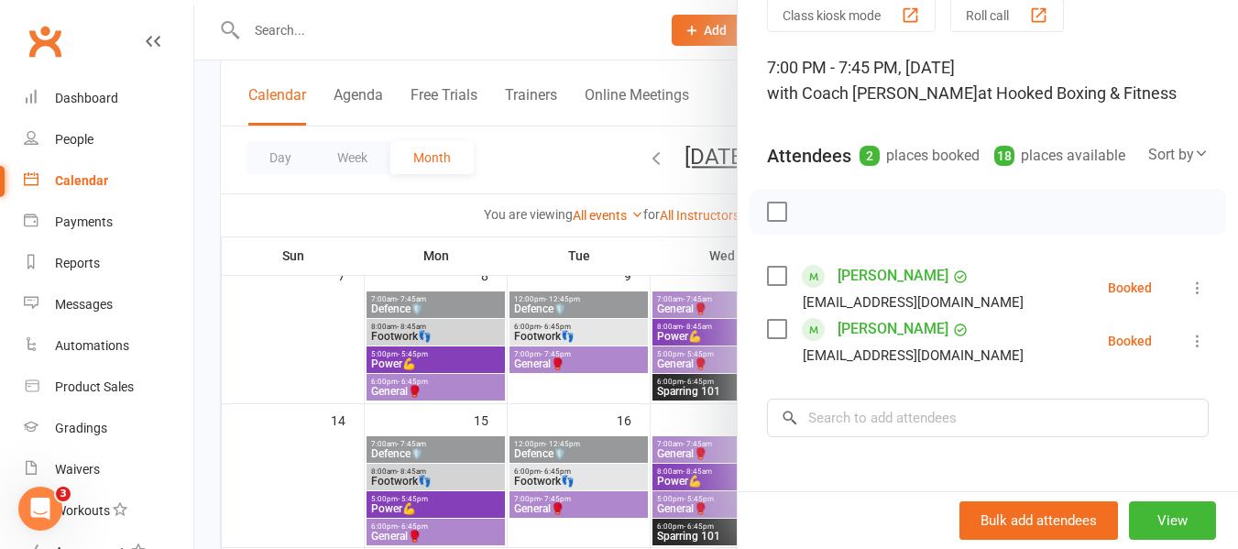
scroll to position [183, 0]
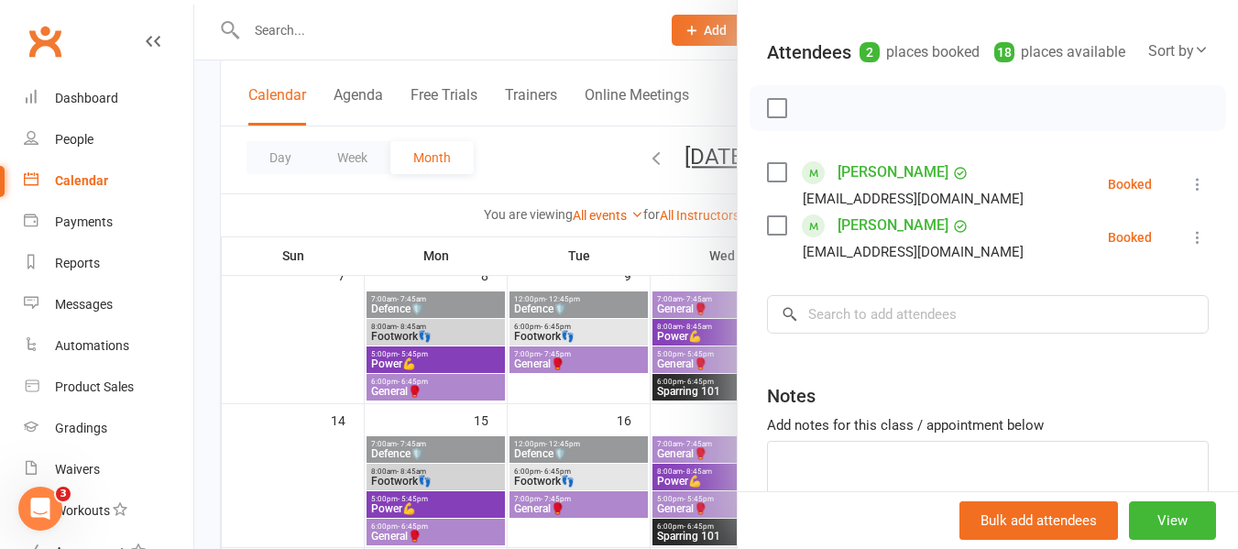
click at [576, 349] on div at bounding box center [716, 274] width 1044 height 549
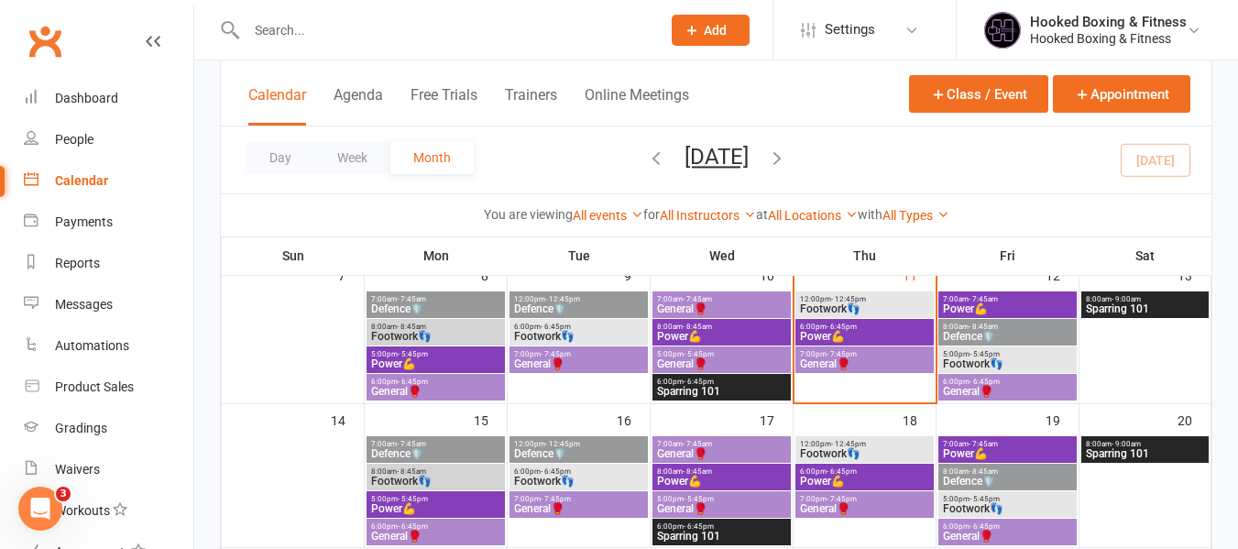
click at [888, 358] on span "General🥊" at bounding box center [864, 363] width 131 height 11
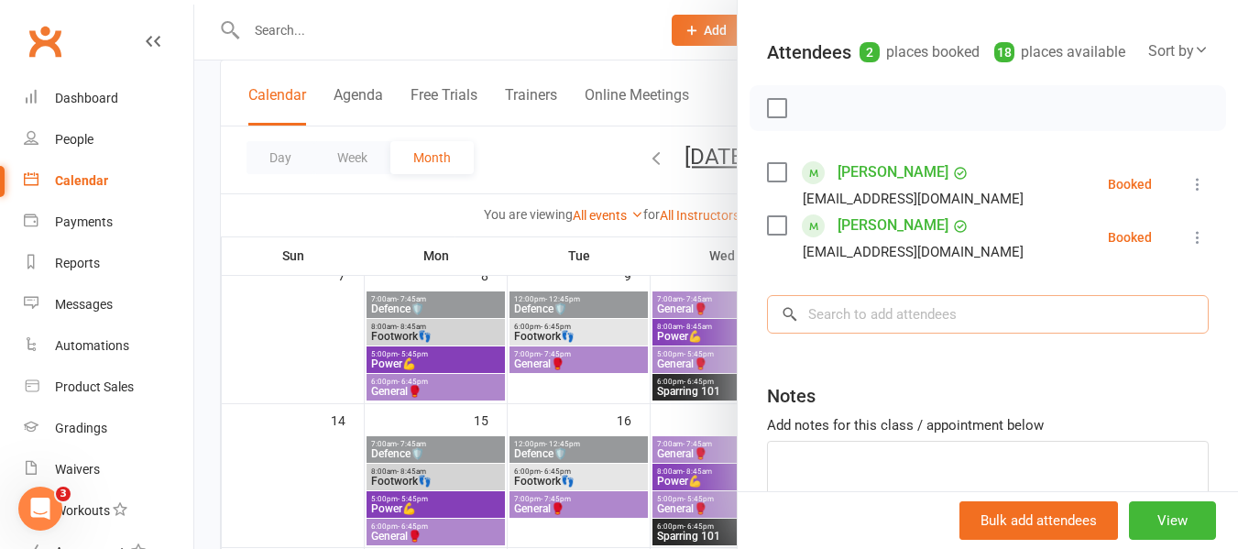
drag, startPoint x: 917, startPoint y: 355, endPoint x: 924, endPoint y: 346, distance: 11.2
click at [920, 334] on input "search" at bounding box center [988, 314] width 442 height 38
paste input "Praneet Verma"
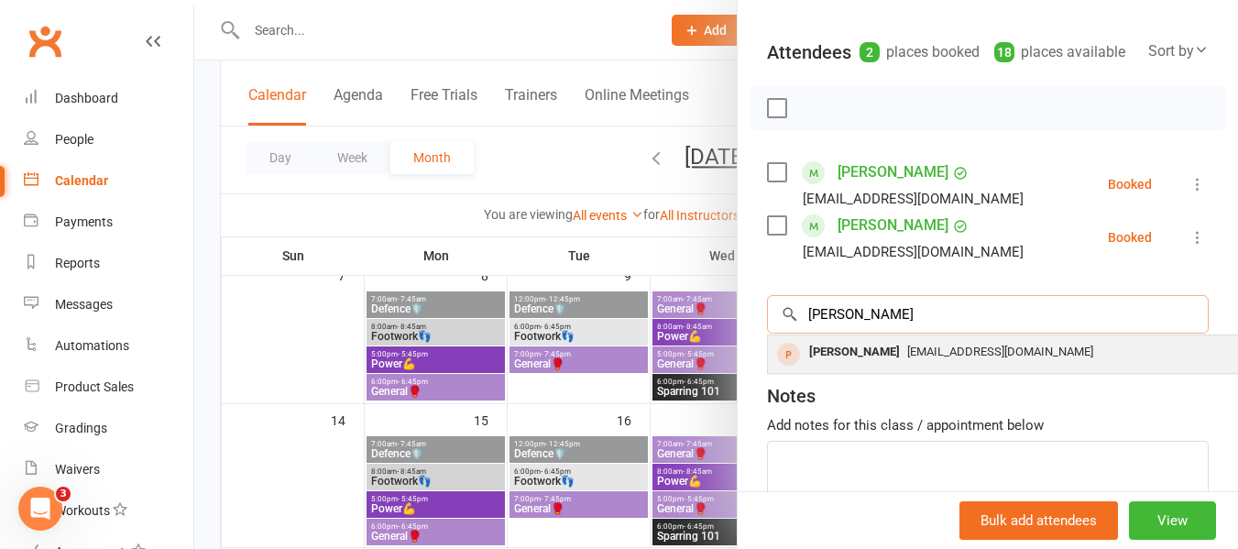
type input "Praneet Verma"
click at [915, 366] on div "nhws7wgbwm@privaterelay.appleid.com" at bounding box center [1041, 352] width 533 height 27
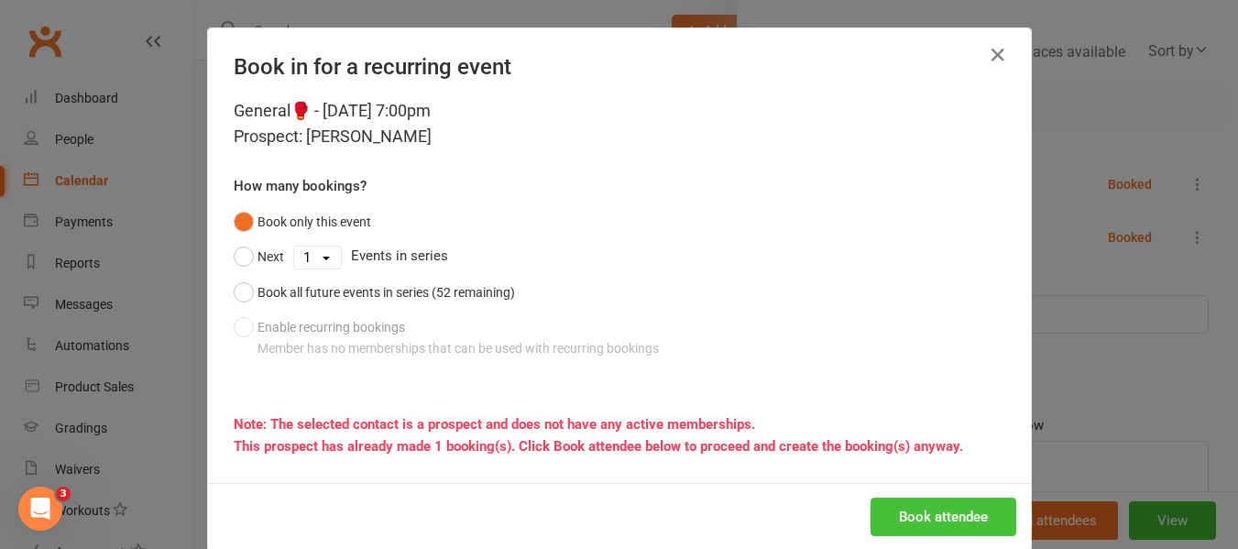
click at [934, 503] on button "Book attendee" at bounding box center [944, 517] width 146 height 38
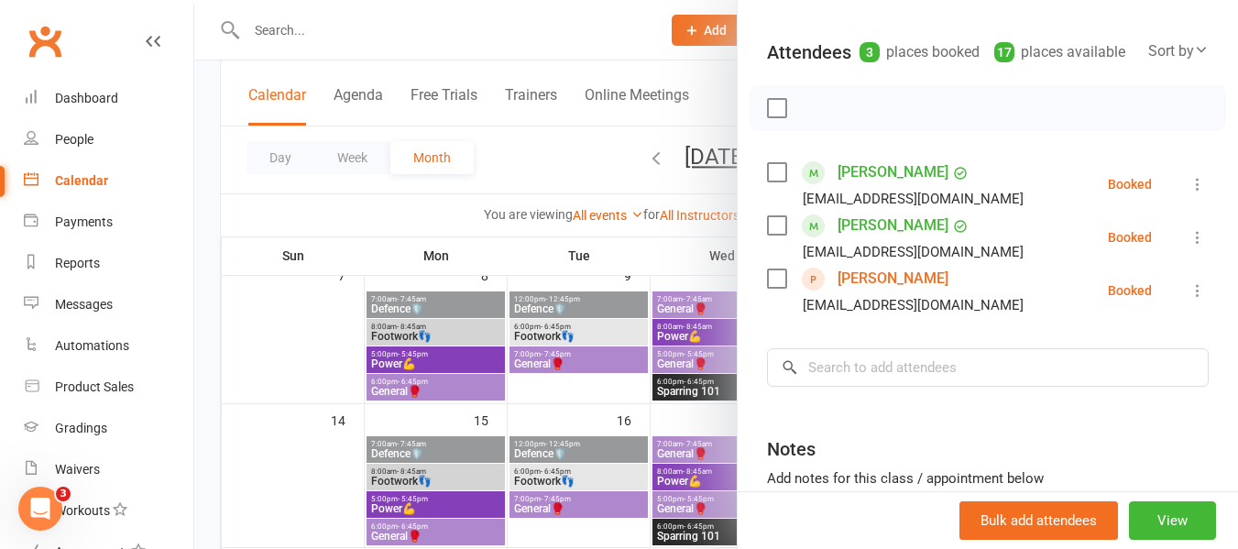
click at [1189, 300] on icon at bounding box center [1198, 290] width 18 height 18
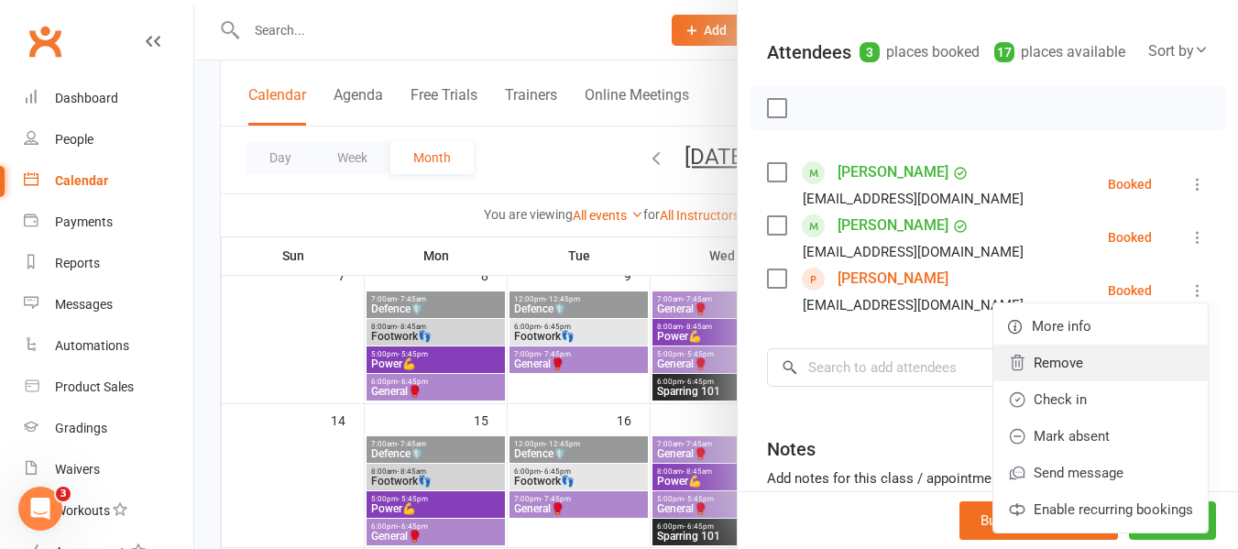
click at [1093, 381] on link "Remove" at bounding box center [1101, 363] width 214 height 37
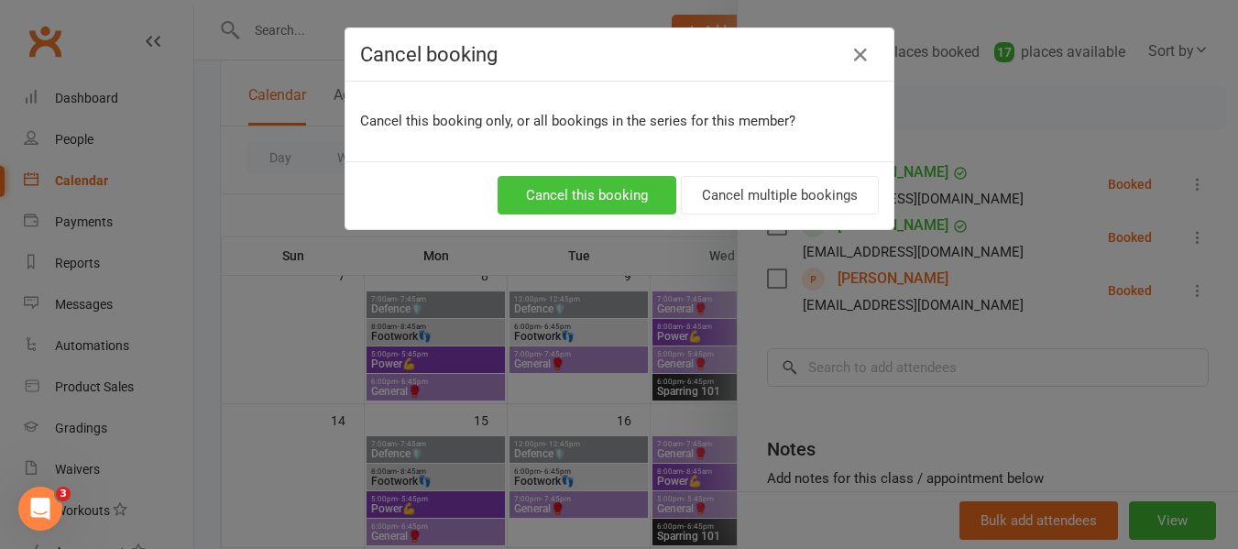
click at [644, 202] on button "Cancel this booking" at bounding box center [587, 195] width 179 height 38
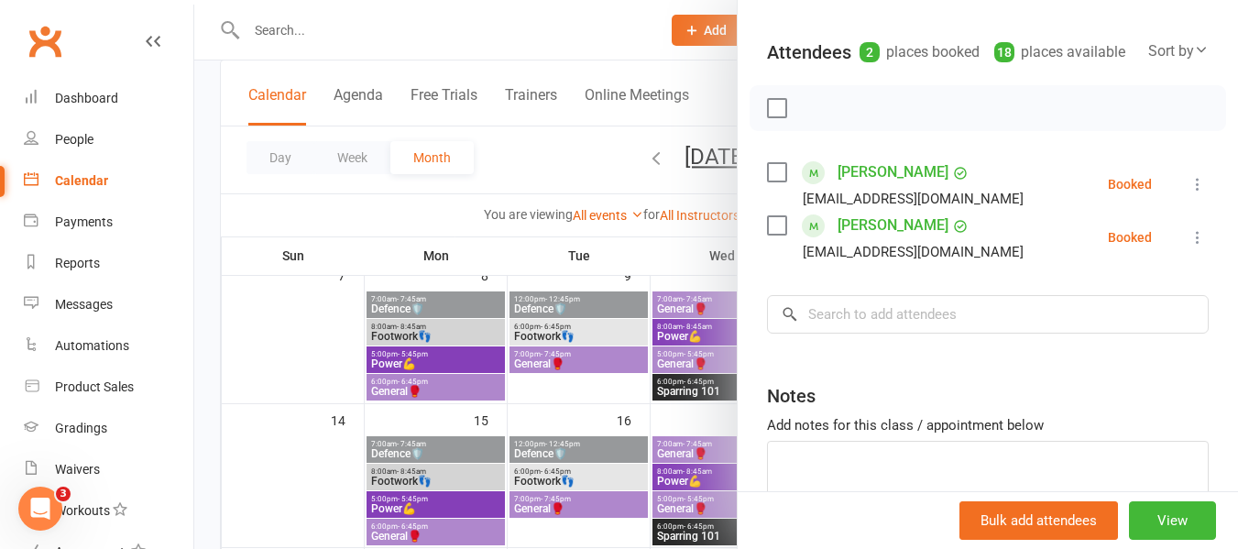
click at [478, 324] on div at bounding box center [716, 274] width 1044 height 549
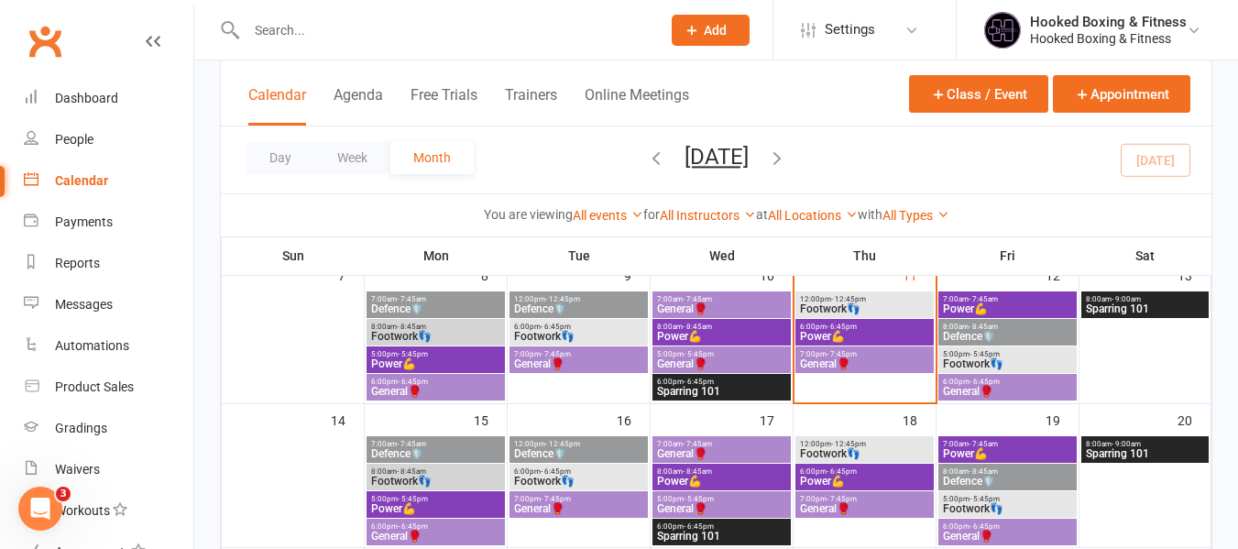
click at [983, 332] on span "Defence🛡️" at bounding box center [1007, 336] width 131 height 11
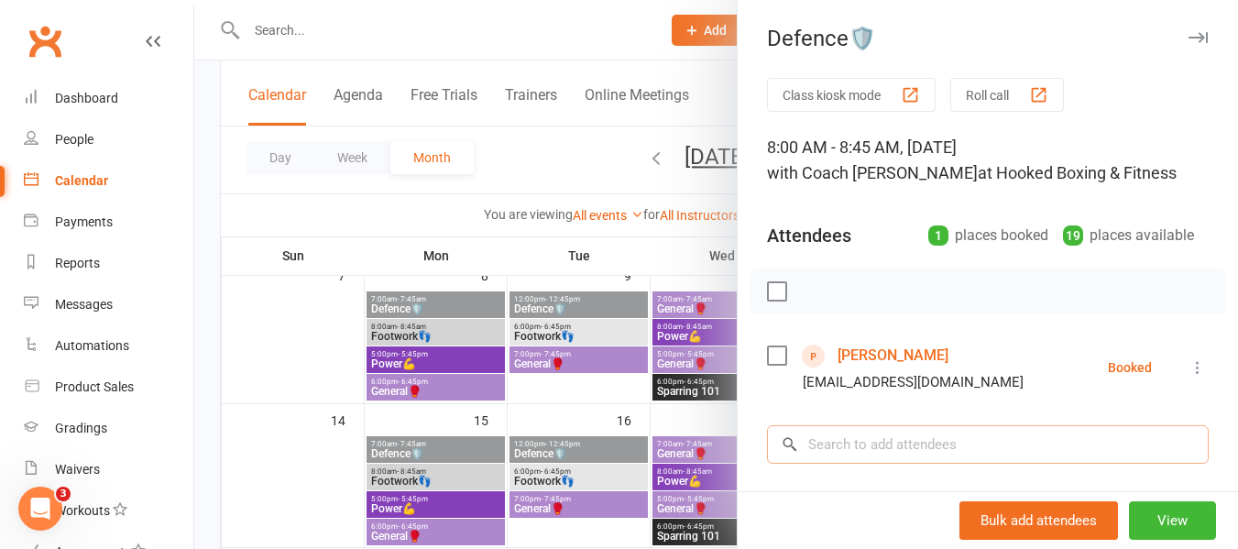
click at [943, 432] on input "search" at bounding box center [988, 444] width 442 height 38
paste input "Ritvika Jhalani"
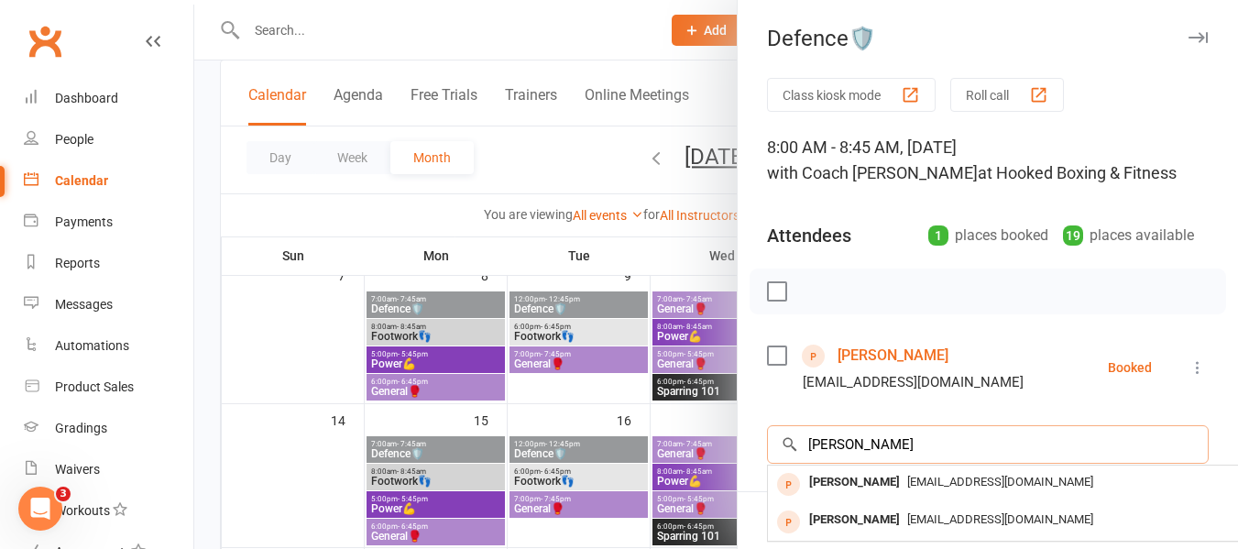
type input "Ritvika Jhalani"
